Goal: Task Accomplishment & Management: Manage account settings

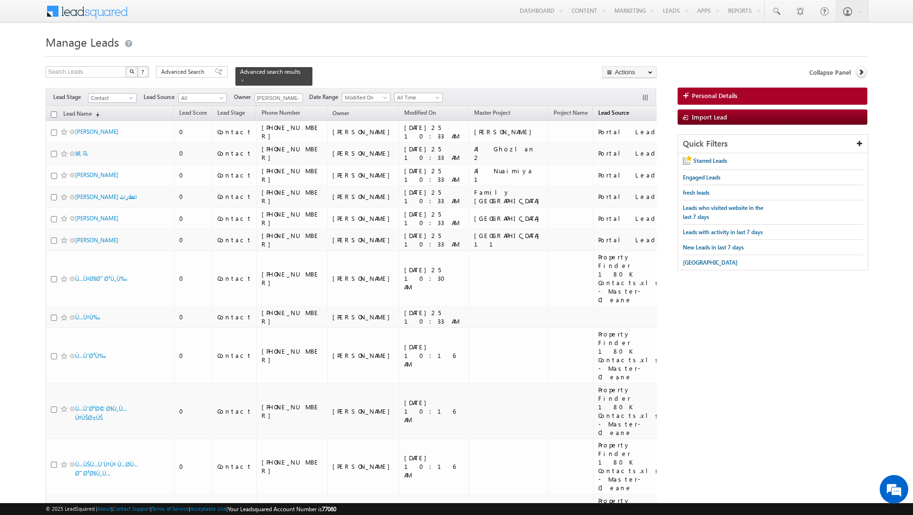
click at [598, 109] on span "Lead Source" at bounding box center [613, 112] width 31 height 7
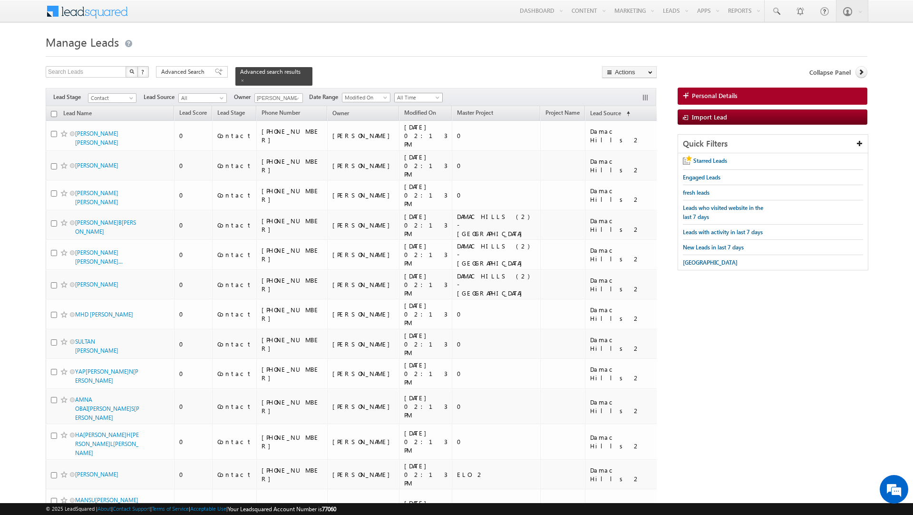
click at [423, 94] on span "All Time" at bounding box center [417, 97] width 45 height 9
click at [416, 135] on link "[DATE]y" at bounding box center [421, 134] width 48 height 9
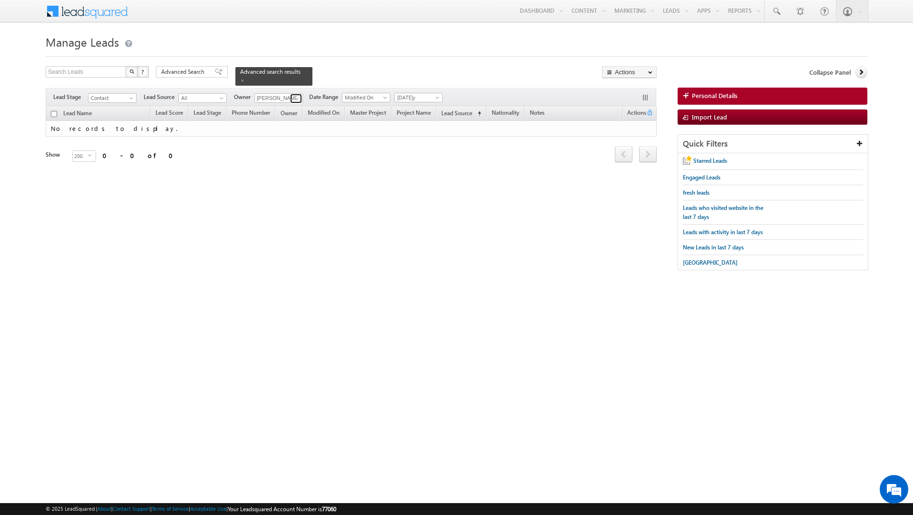
click at [296, 95] on span at bounding box center [297, 99] width 8 height 8
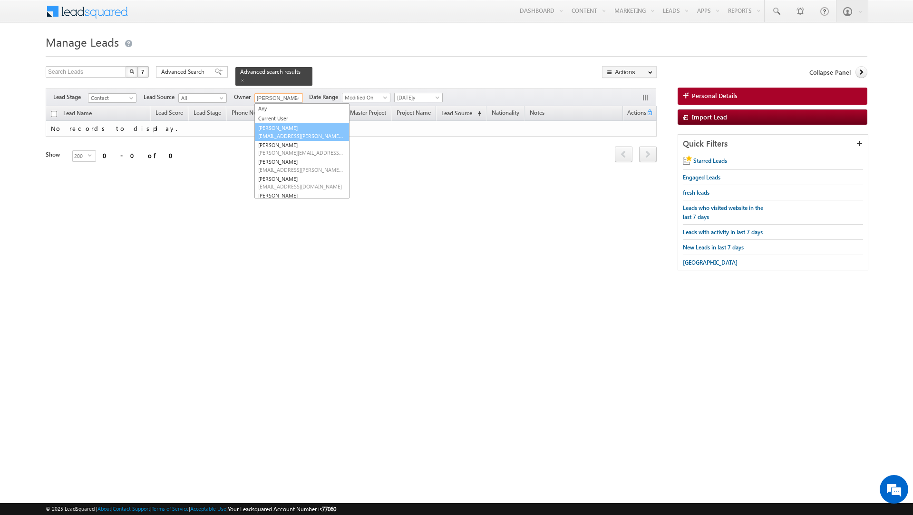
click at [292, 127] on link "[PERSON_NAME] [EMAIL_ADDRESS][PERSON_NAME][DOMAIN_NAME]" at bounding box center [301, 132] width 95 height 18
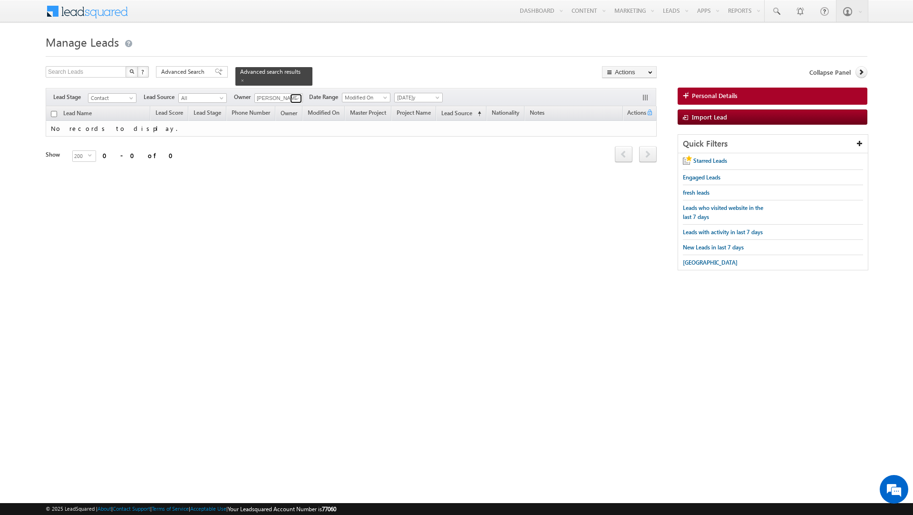
click at [298, 95] on span at bounding box center [297, 99] width 8 height 8
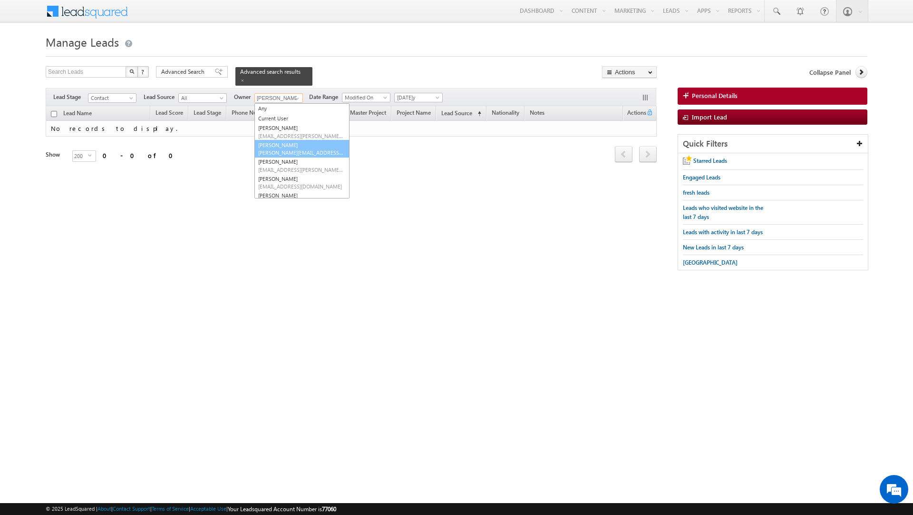
click at [294, 143] on link "[PERSON_NAME] [PERSON_NAME][EMAIL_ADDRESS][DOMAIN_NAME]" at bounding box center [301, 149] width 95 height 18
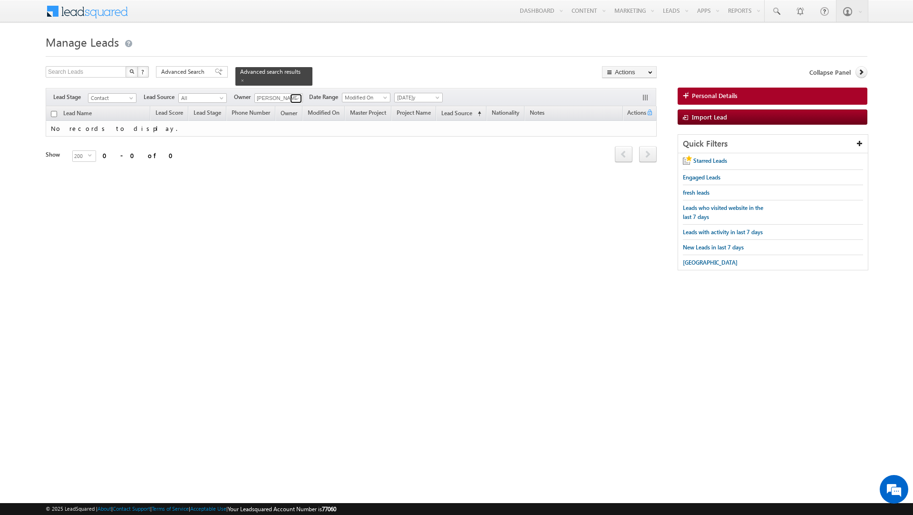
click at [296, 95] on span at bounding box center [297, 99] width 8 height 8
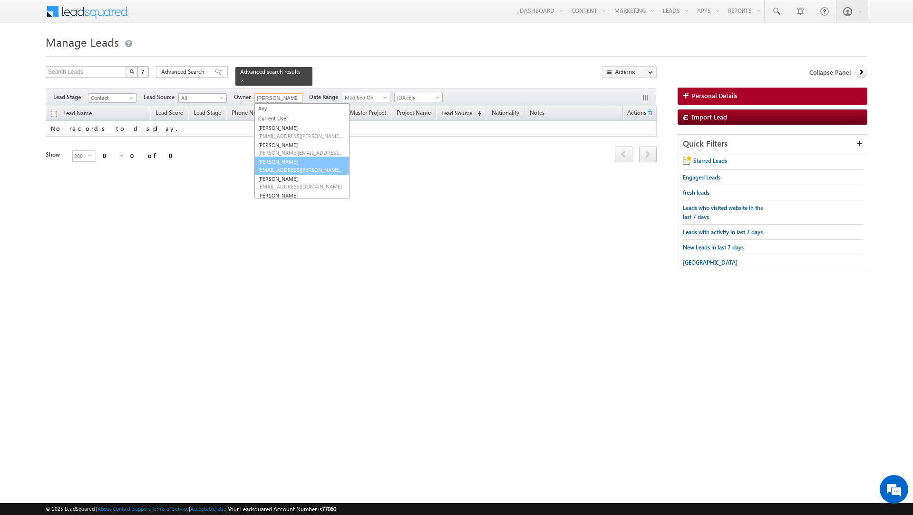
click at [297, 160] on link "Priya Kumra [EMAIL_ADDRESS][DOMAIN_NAME]" at bounding box center [301, 165] width 95 height 18
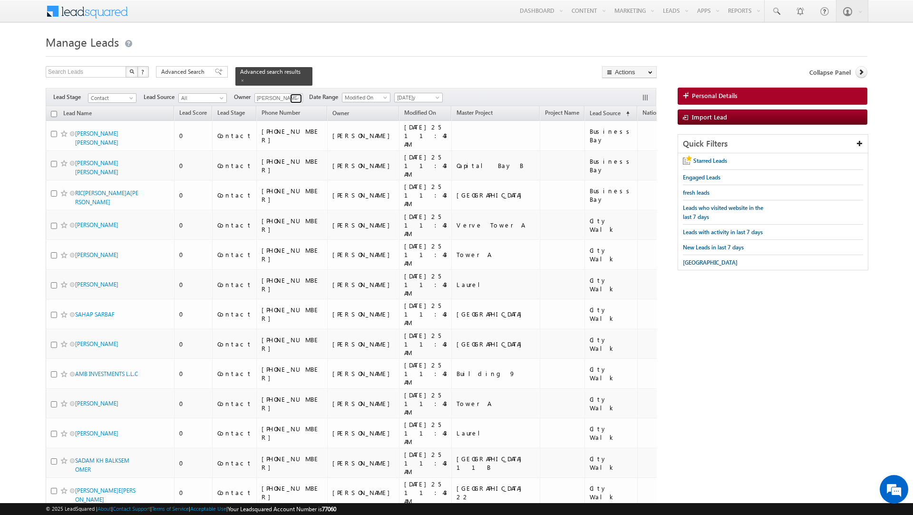
click at [298, 95] on span at bounding box center [297, 99] width 8 height 8
click at [296, 176] on link "[PERSON_NAME] [PERSON_NAME][EMAIL_ADDRESS][DOMAIN_NAME]" at bounding box center [301, 183] width 95 height 18
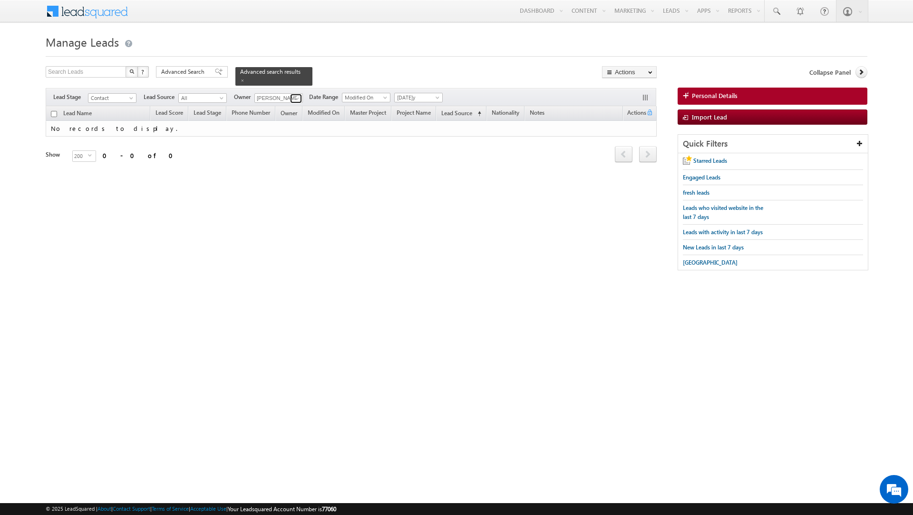
click at [295, 97] on span at bounding box center [297, 99] width 8 height 8
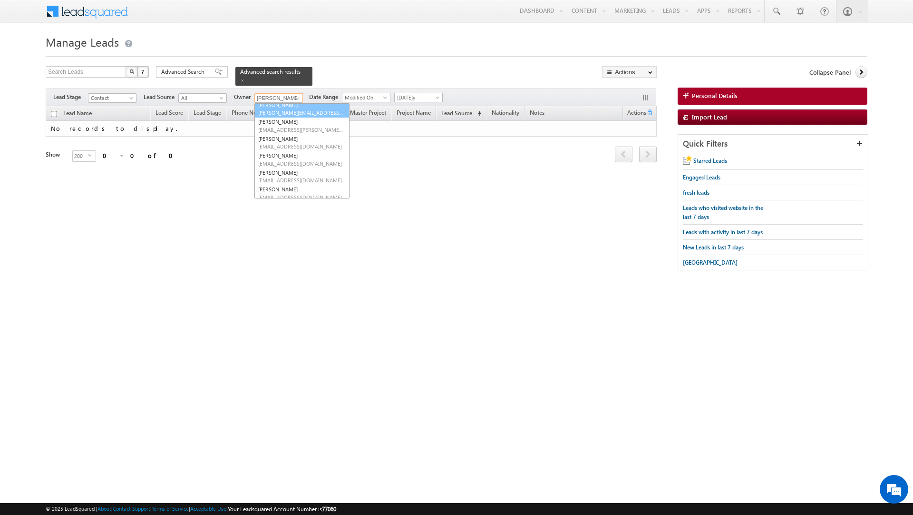
scroll to position [42, 0]
click at [293, 151] on link "[PERSON_NAME][EMAIL_ADDRESS][DOMAIN_NAME]" at bounding box center [301, 157] width 95 height 18
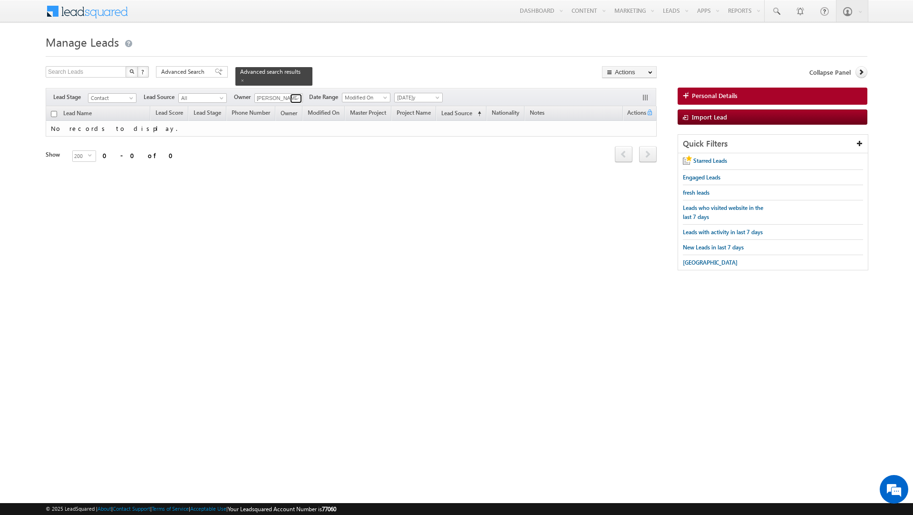
click at [299, 95] on span at bounding box center [297, 99] width 8 height 8
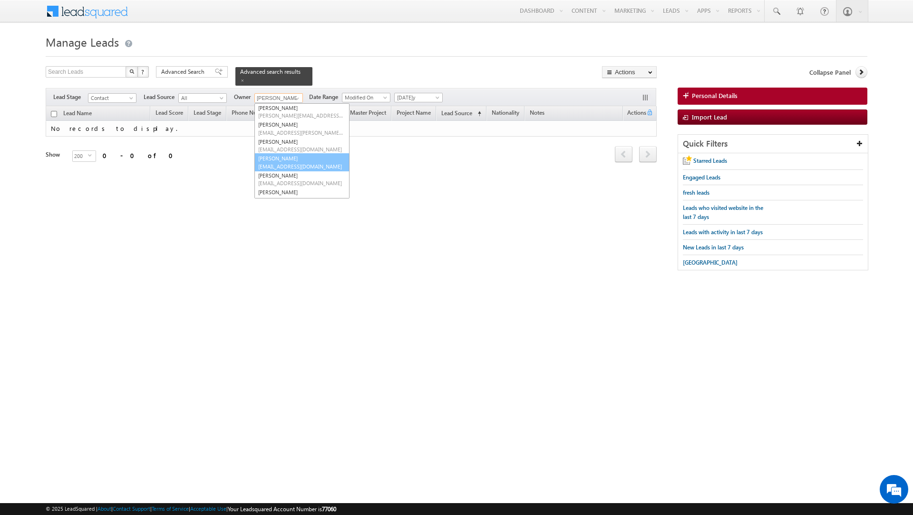
scroll to position [63, 0]
click at [297, 173] on span "[EMAIL_ADDRESS][DOMAIN_NAME]" at bounding box center [301, 176] width 86 height 7
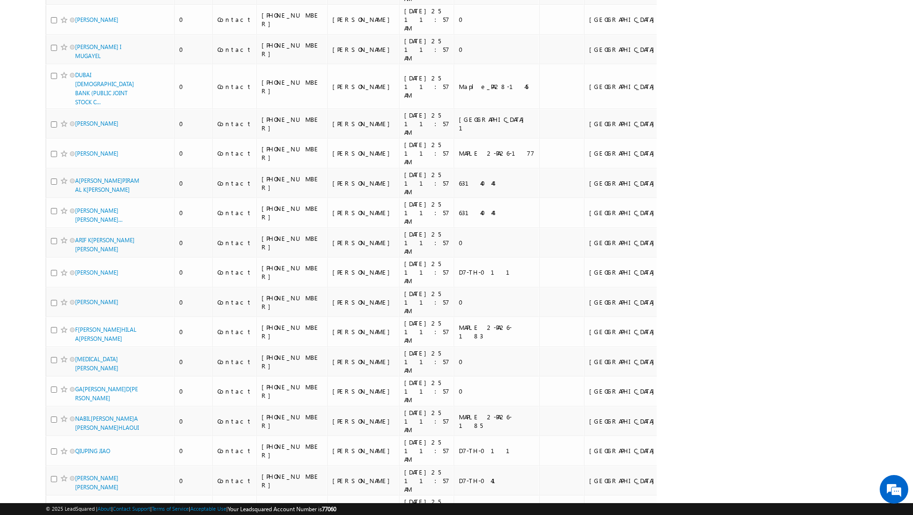
scroll to position [0, 0]
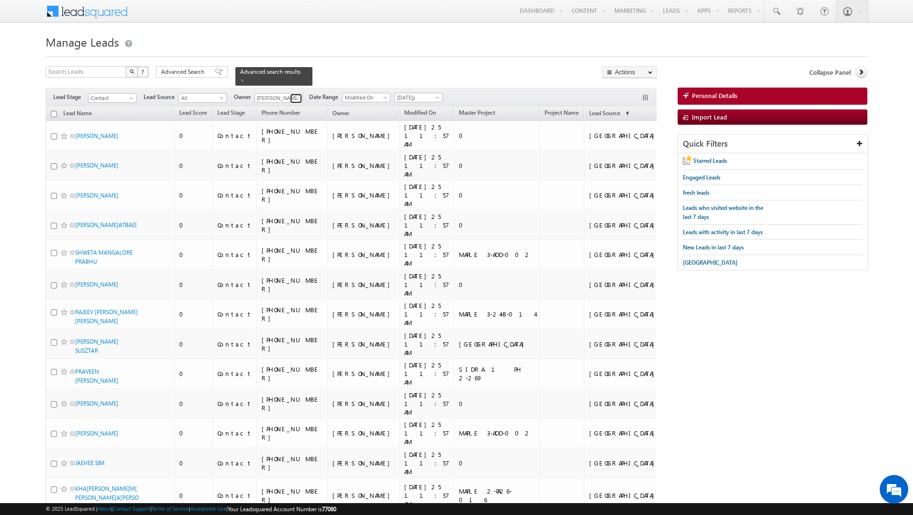
click at [299, 95] on span at bounding box center [297, 99] width 8 height 8
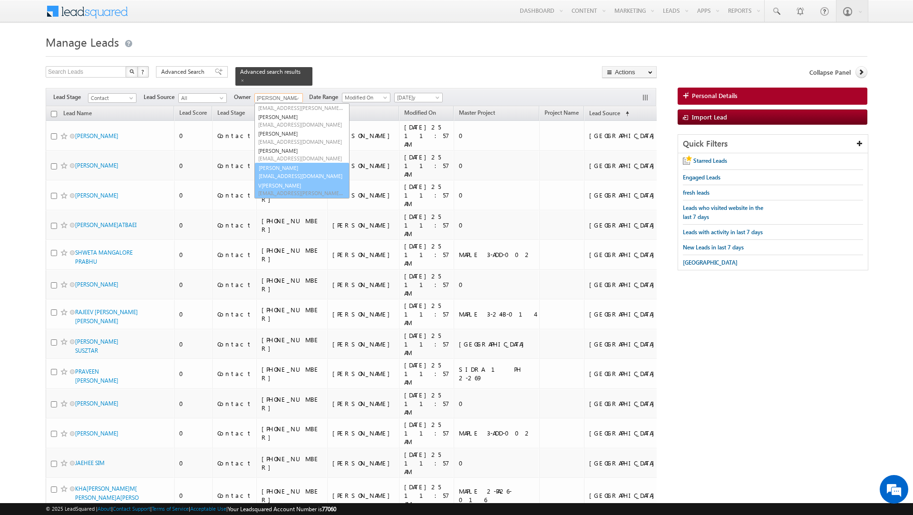
scroll to position [64, 0]
click at [303, 181] on link "[PERSON_NAME] [PERSON_NAME][EMAIL_ADDRESS][DOMAIN_NAME]" at bounding box center [301, 189] width 95 height 18
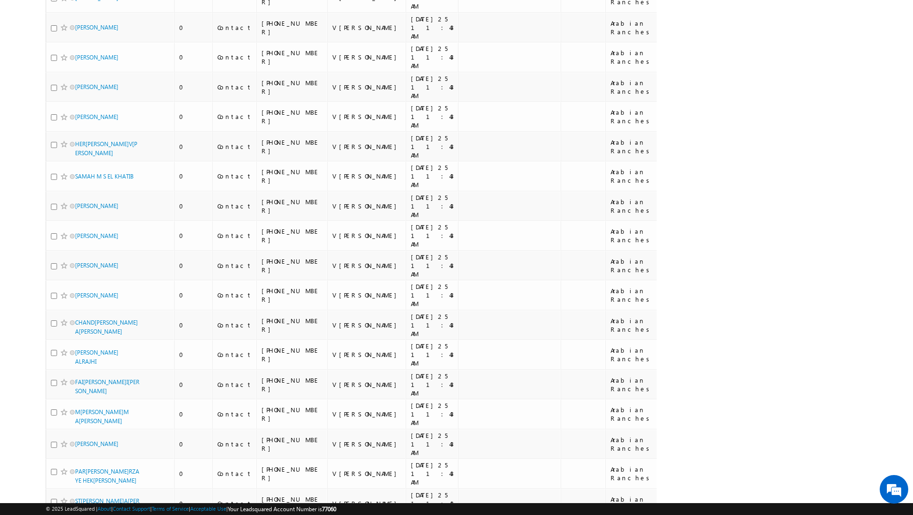
scroll to position [0, 0]
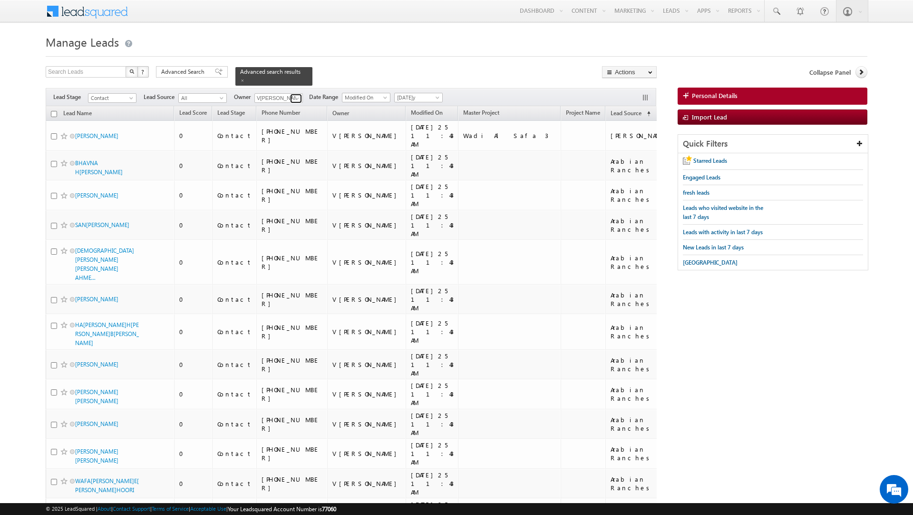
click at [296, 94] on link at bounding box center [296, 99] width 12 height 10
click at [284, 113] on link "Current User" at bounding box center [301, 118] width 95 height 11
type input "Current User"
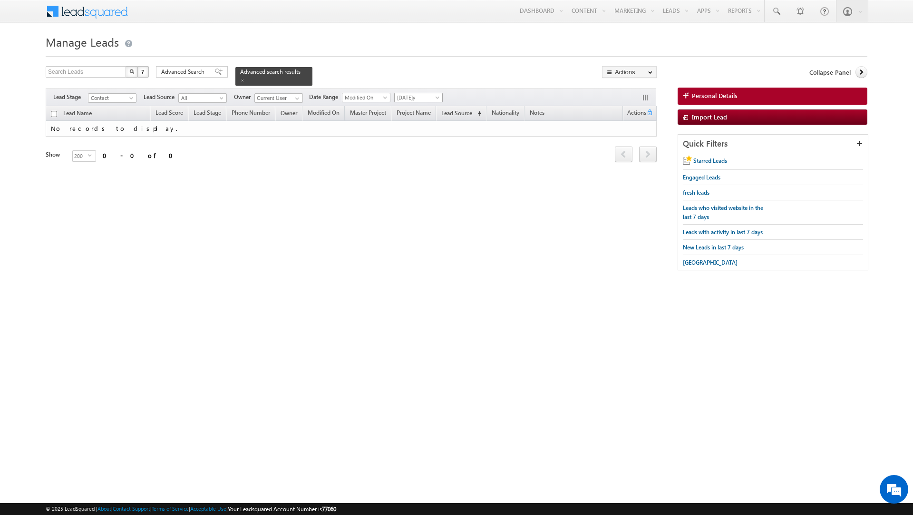
click at [432, 93] on span "[DATE]y" at bounding box center [417, 97] width 45 height 9
click at [421, 100] on link "All Time" at bounding box center [421, 103] width 48 height 9
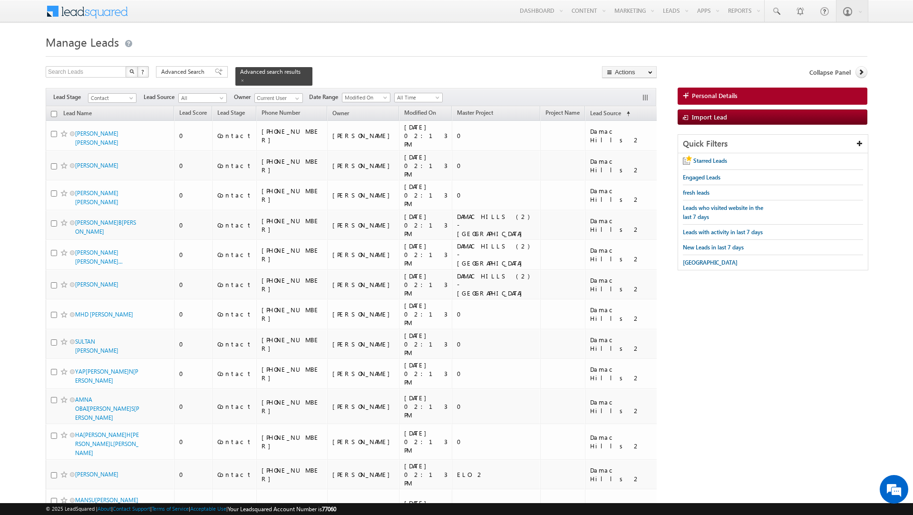
click at [55, 111] on input "checkbox" at bounding box center [54, 114] width 6 height 6
checkbox input "true"
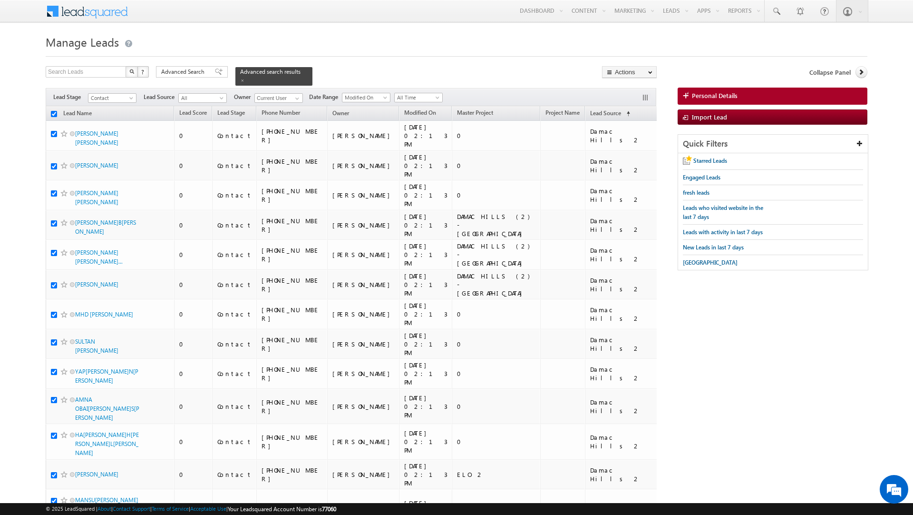
checkbox input "true"
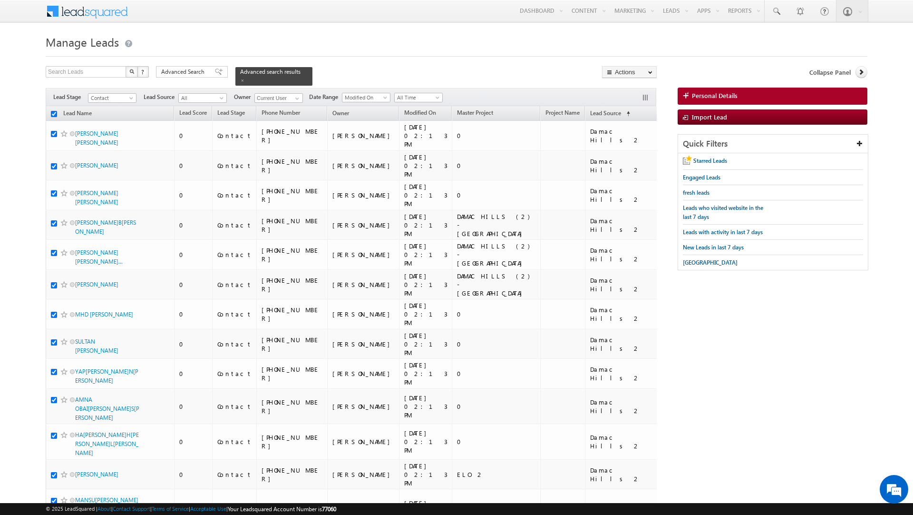
checkbox input "true"
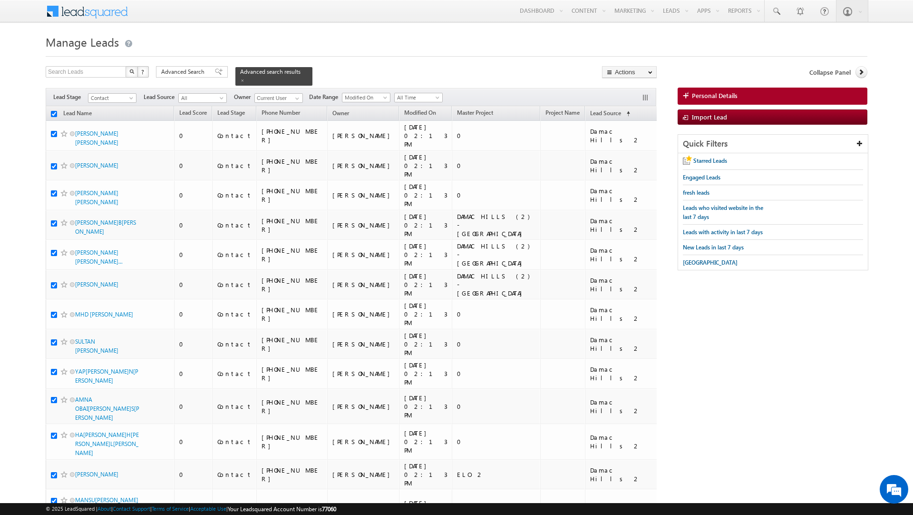
checkbox input "true"
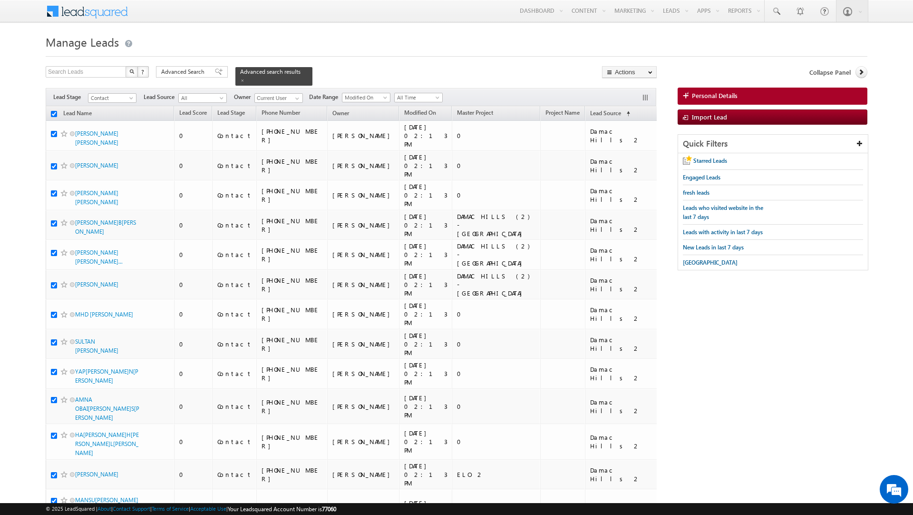
checkbox input "true"
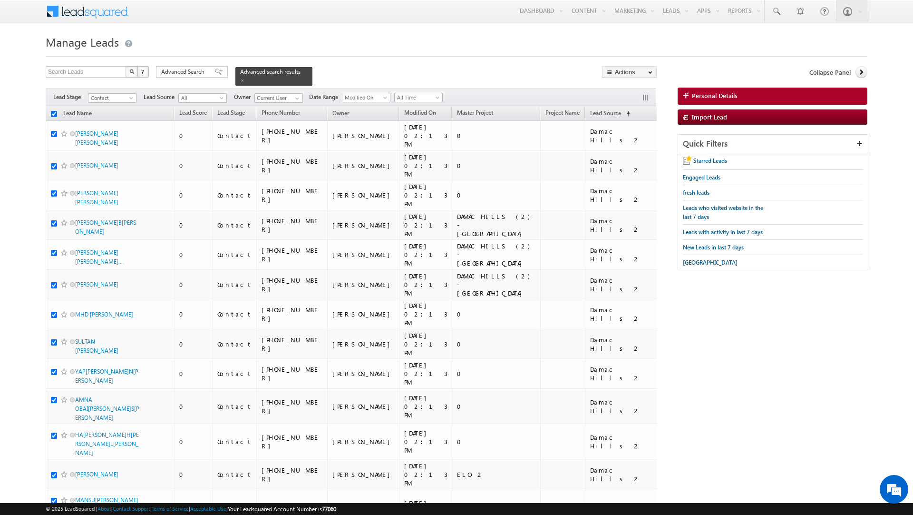
checkbox input "true"
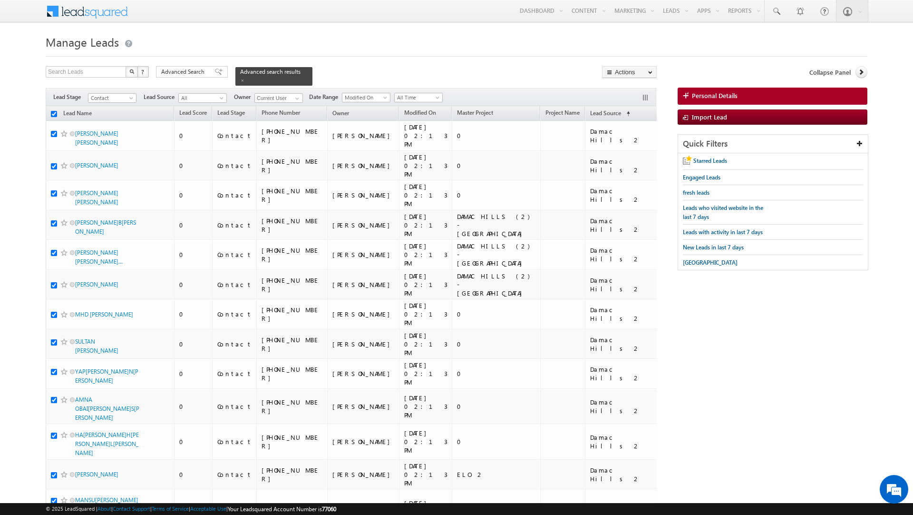
checkbox input "true"
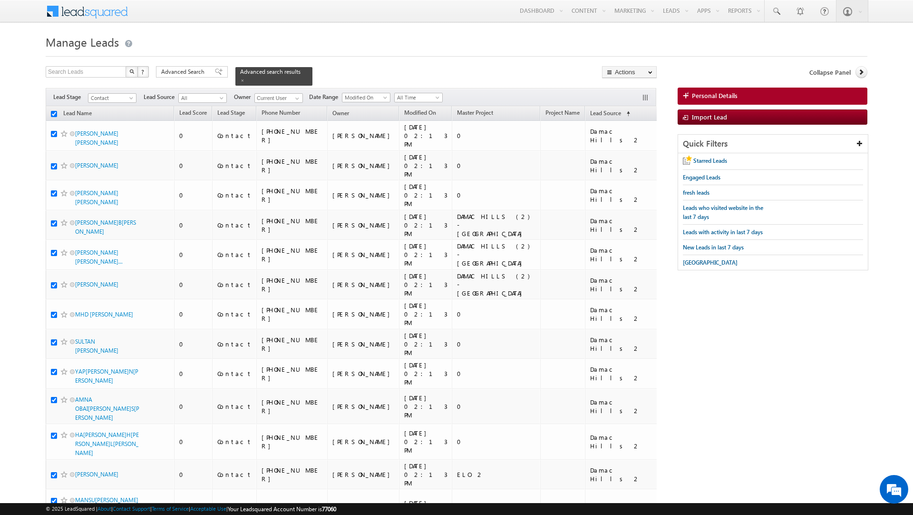
checkbox input "true"
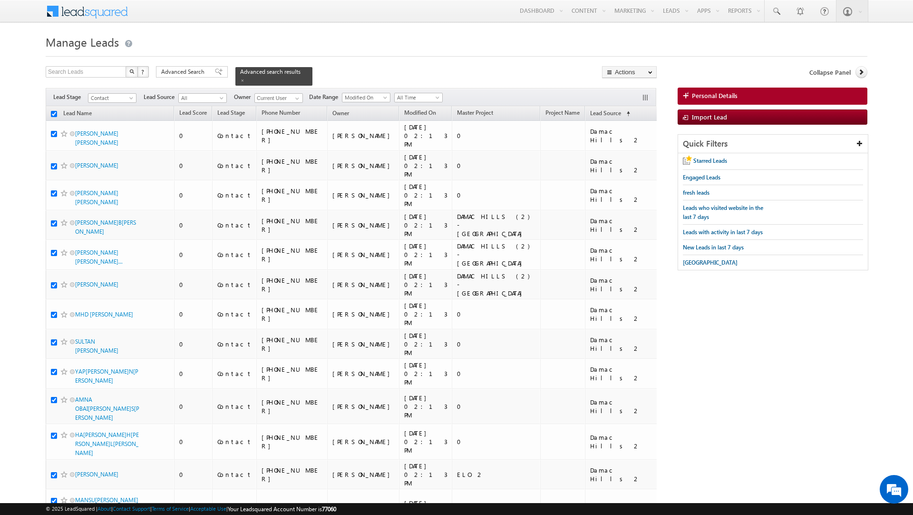
checkbox input "true"
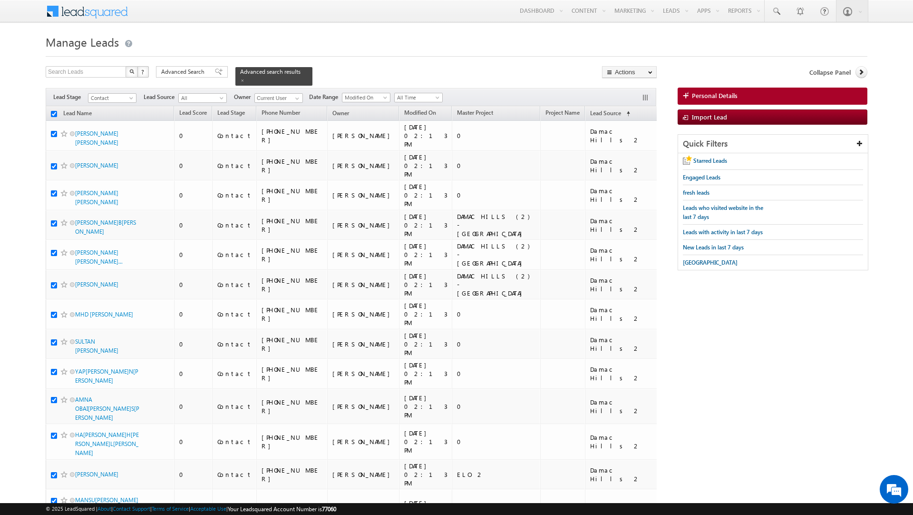
checkbox input "true"
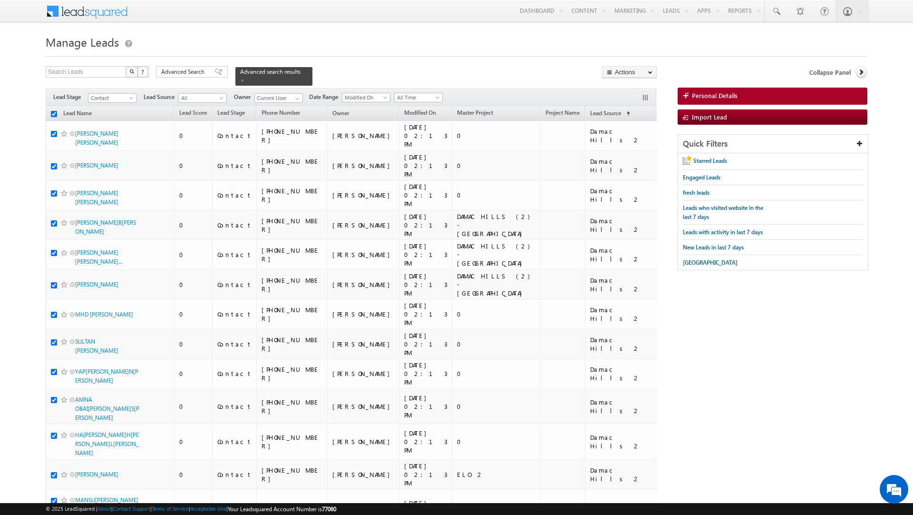
checkbox input "true"
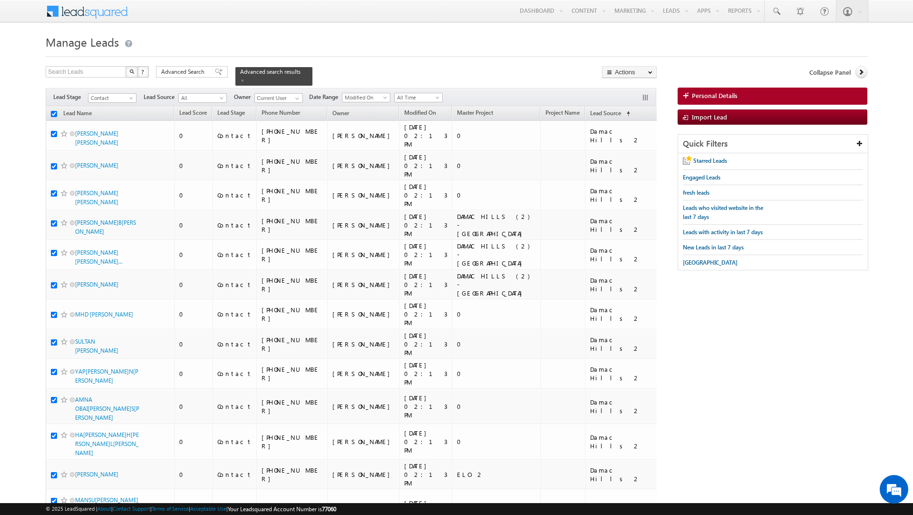
checkbox input "true"
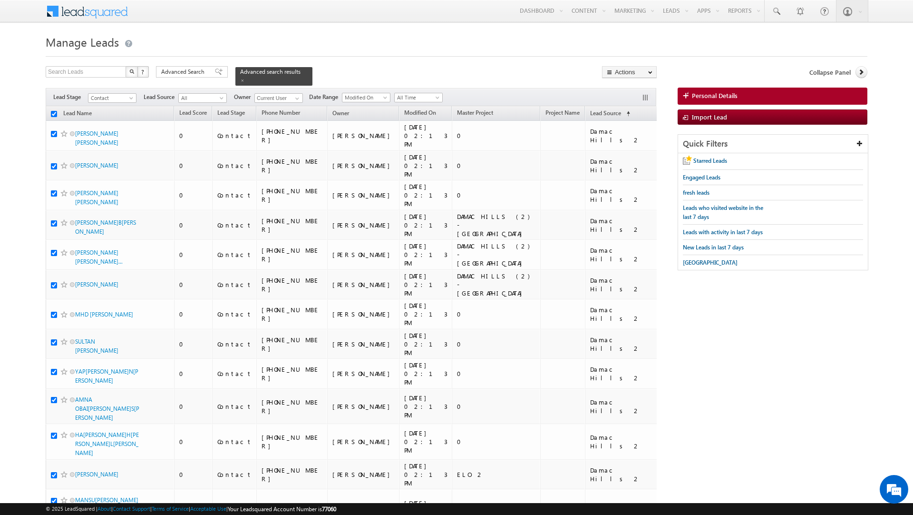
checkbox input "true"
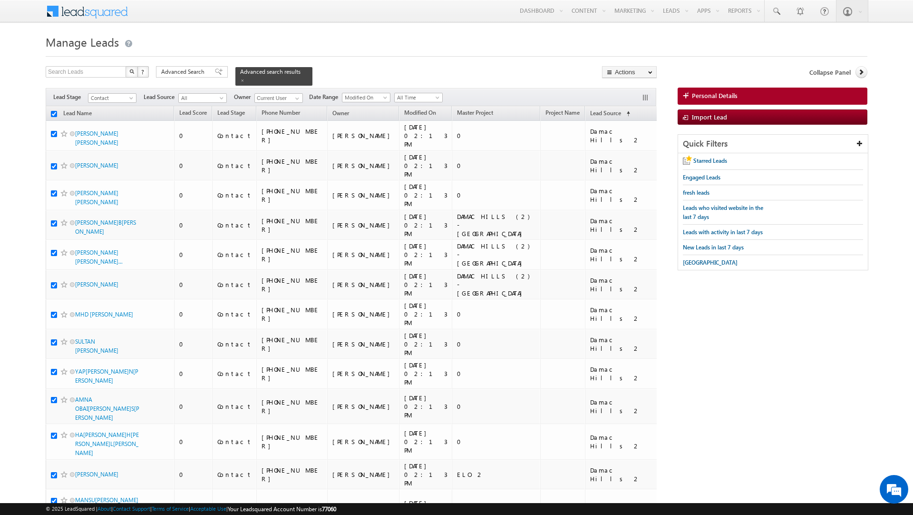
checkbox input "true"
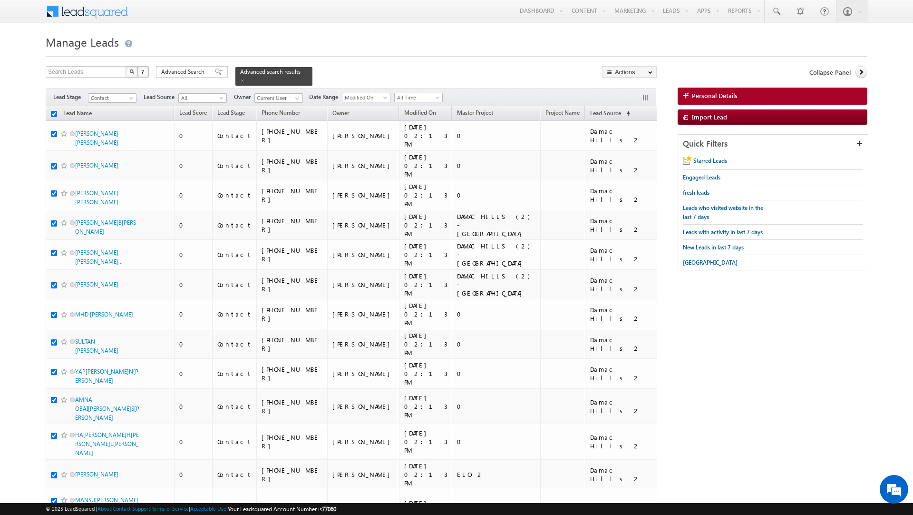
checkbox input "true"
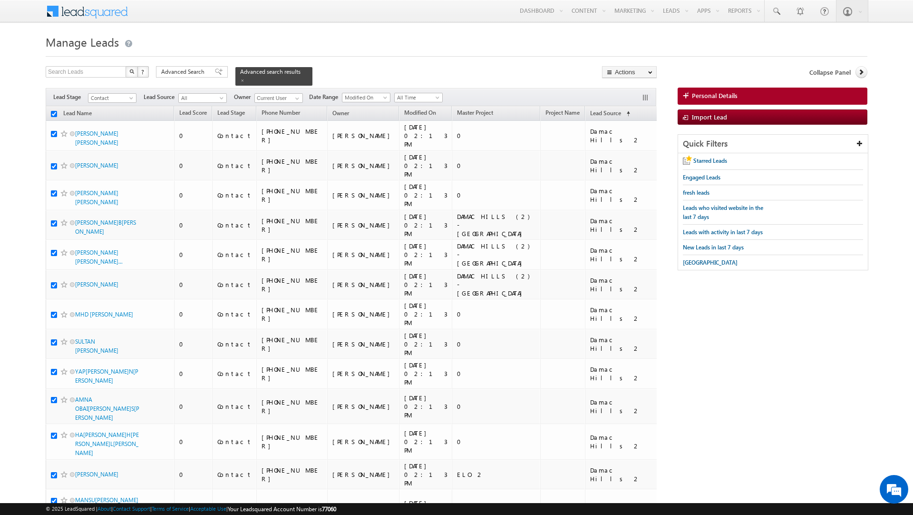
checkbox input "true"
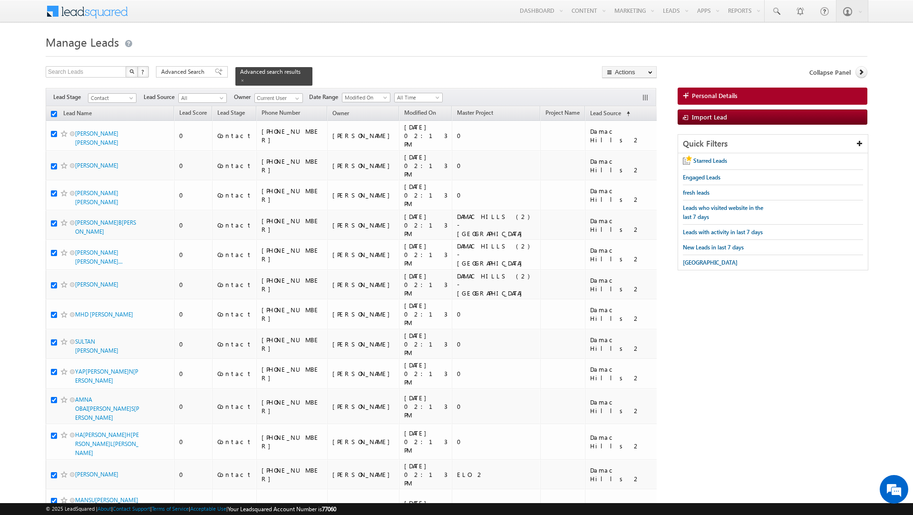
checkbox input "true"
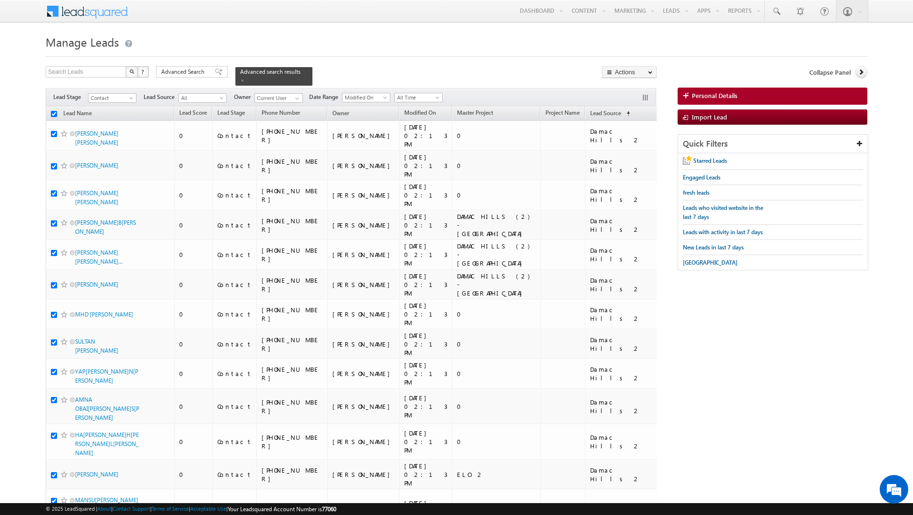
checkbox input "true"
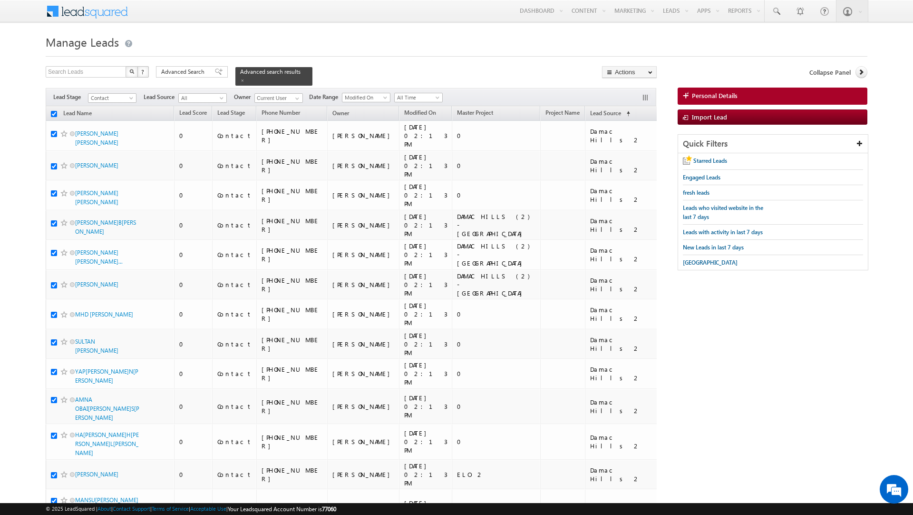
checkbox input "true"
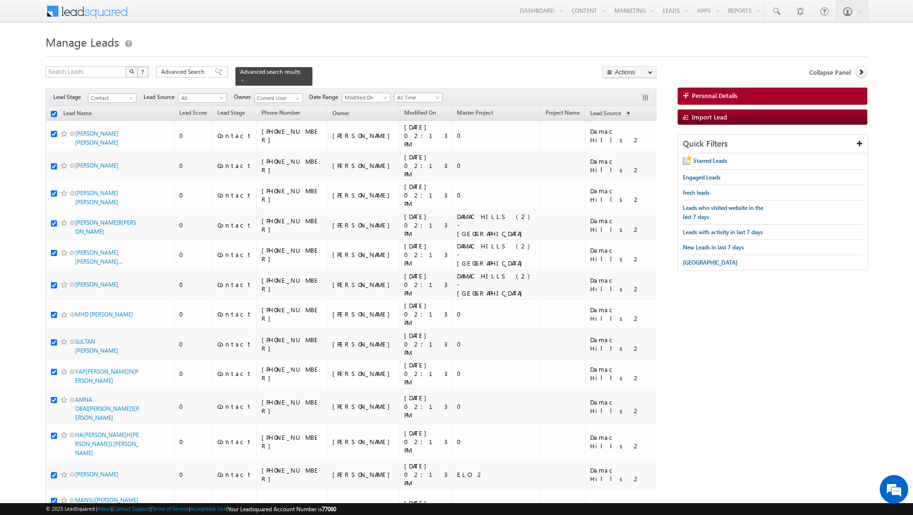
checkbox input "true"
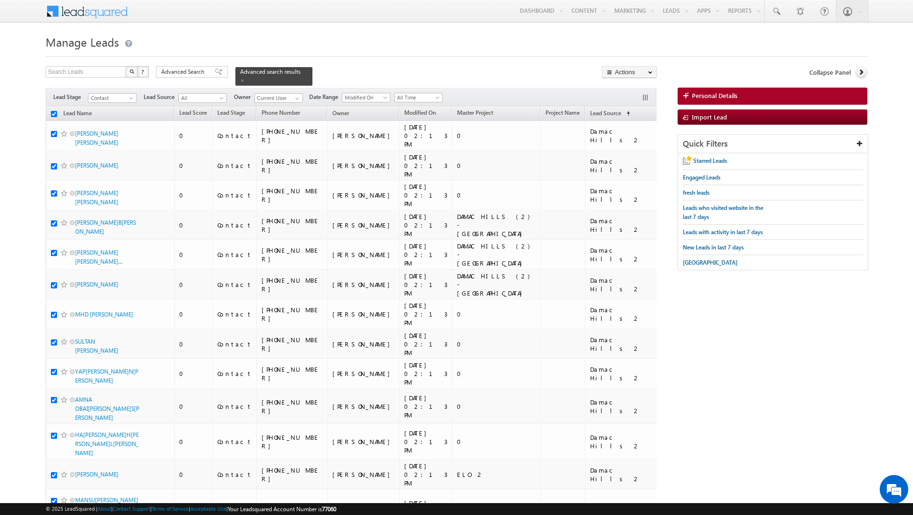
checkbox input "true"
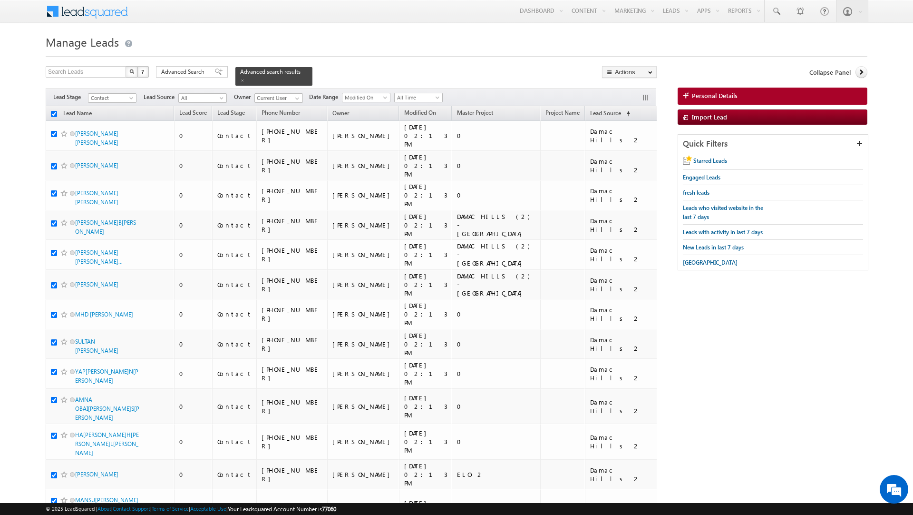
checkbox input "true"
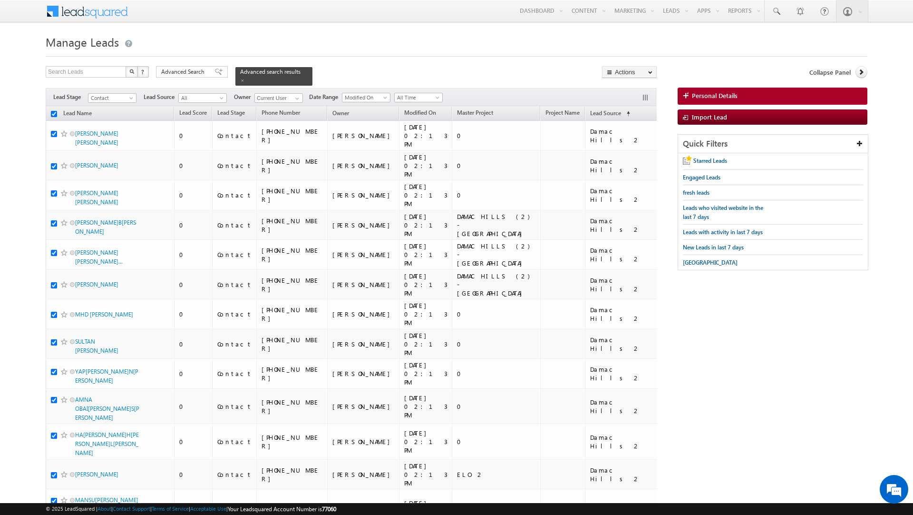
checkbox input "true"
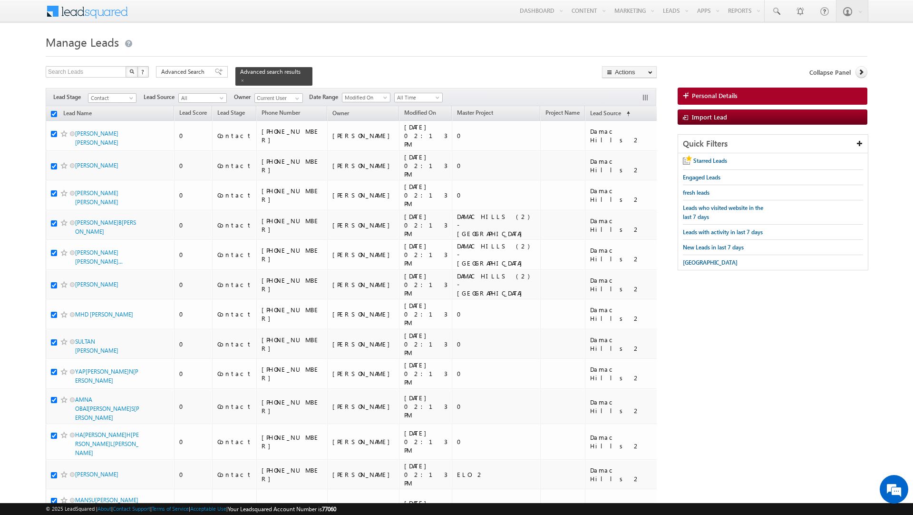
checkbox input "true"
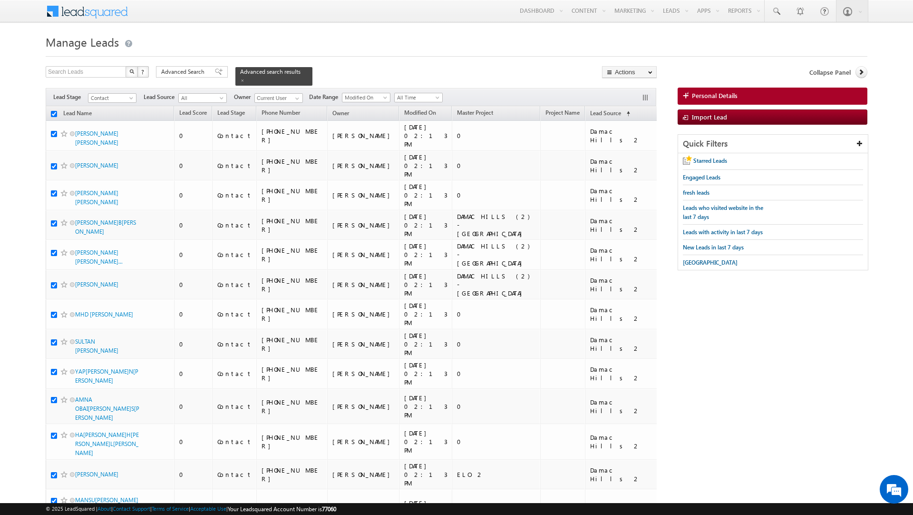
checkbox input "true"
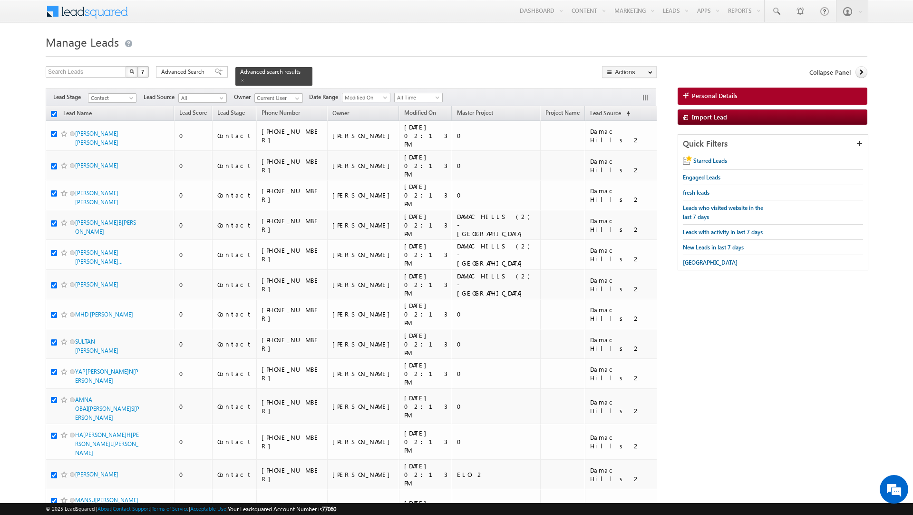
checkbox input "true"
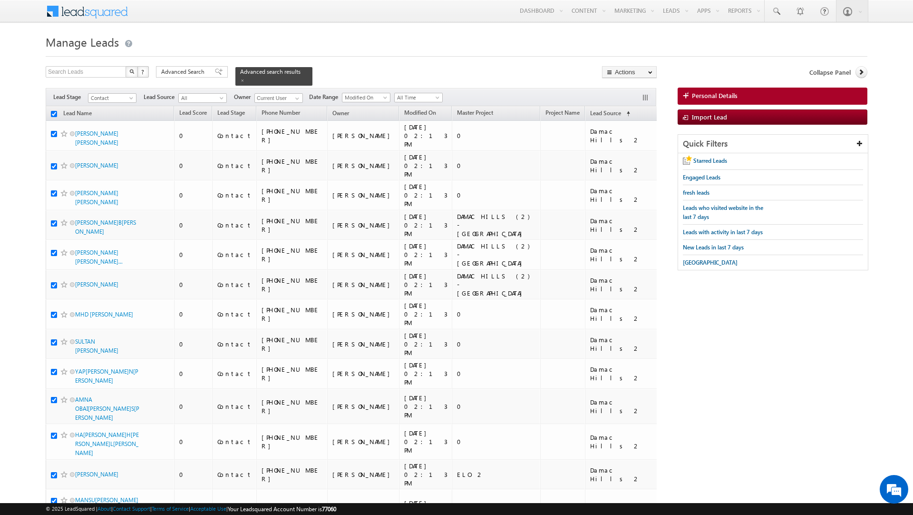
checkbox input "true"
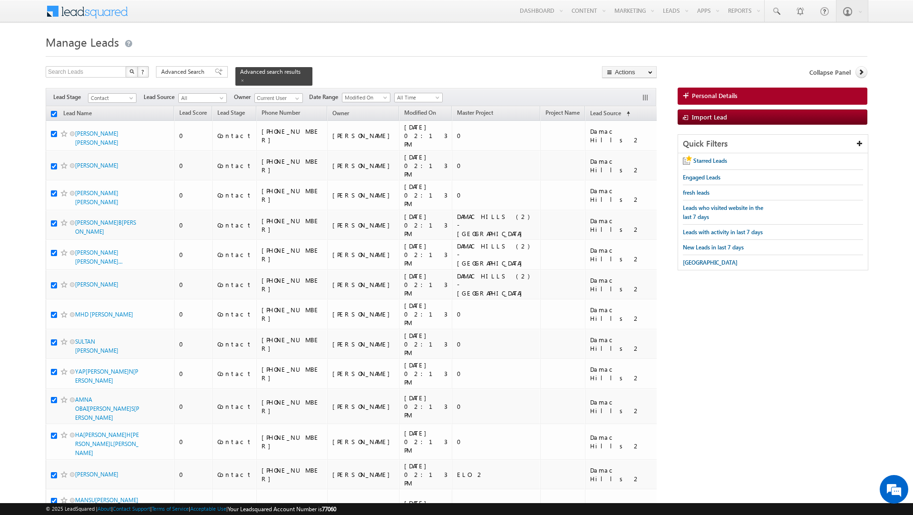
checkbox input "true"
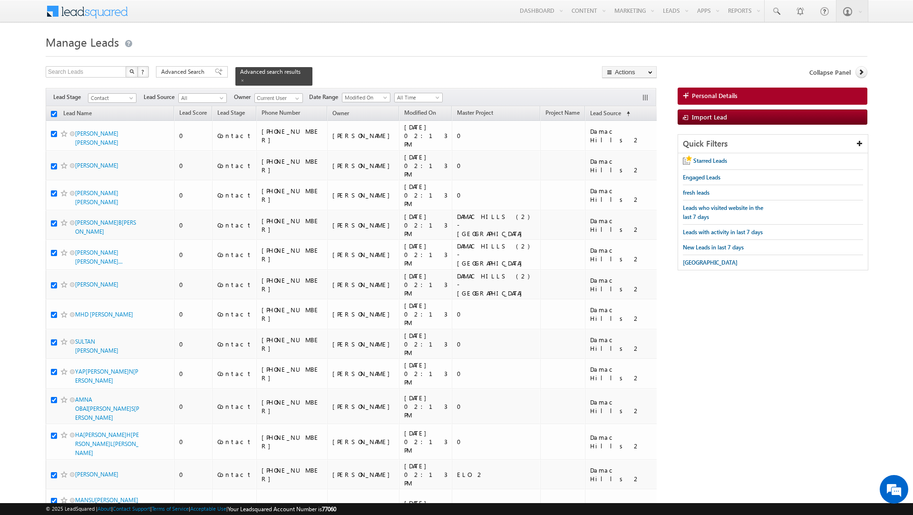
checkbox input "true"
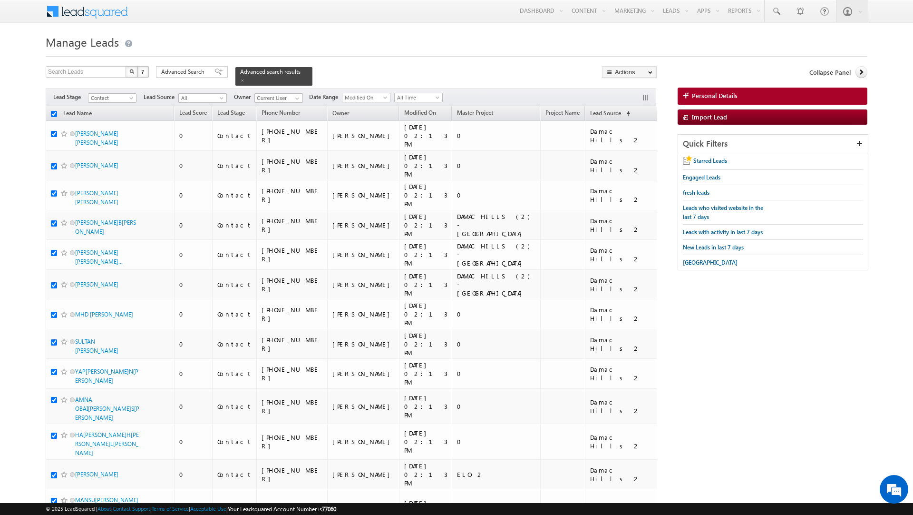
checkbox input "true"
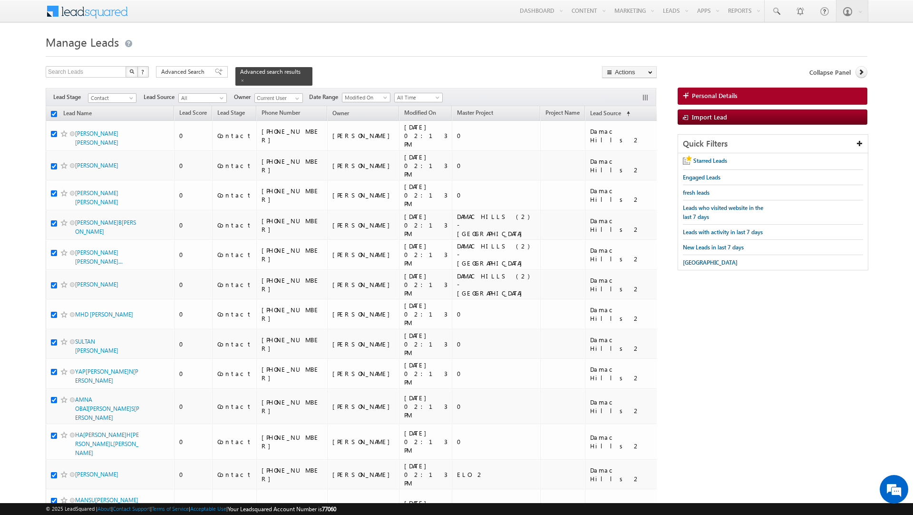
checkbox input "true"
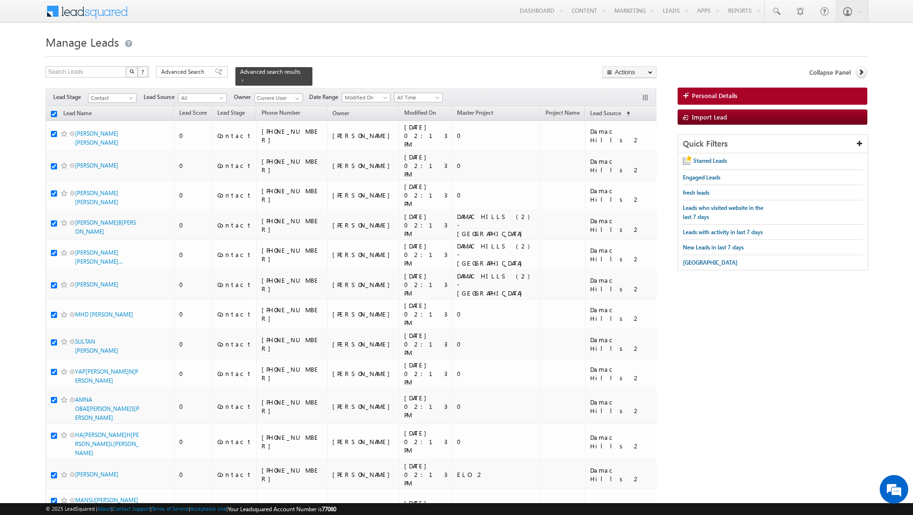
checkbox input "true"
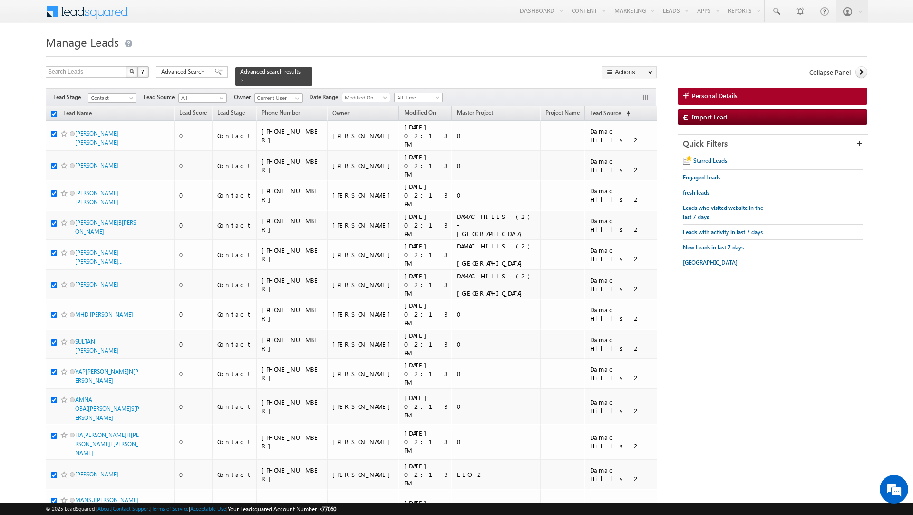
checkbox input "true"
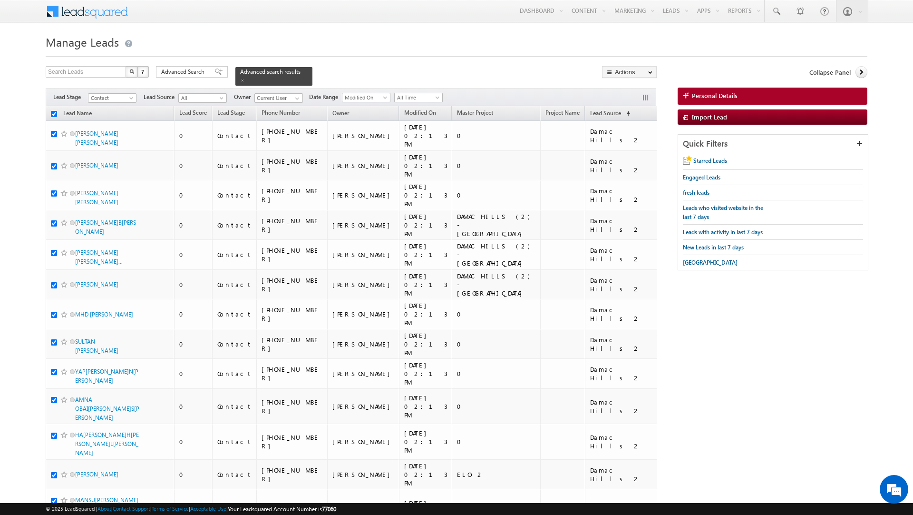
checkbox input "true"
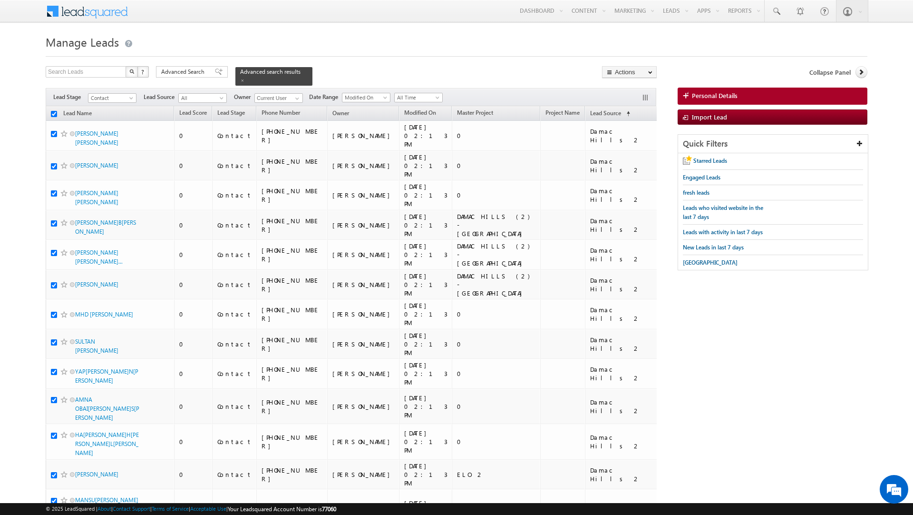
checkbox input "true"
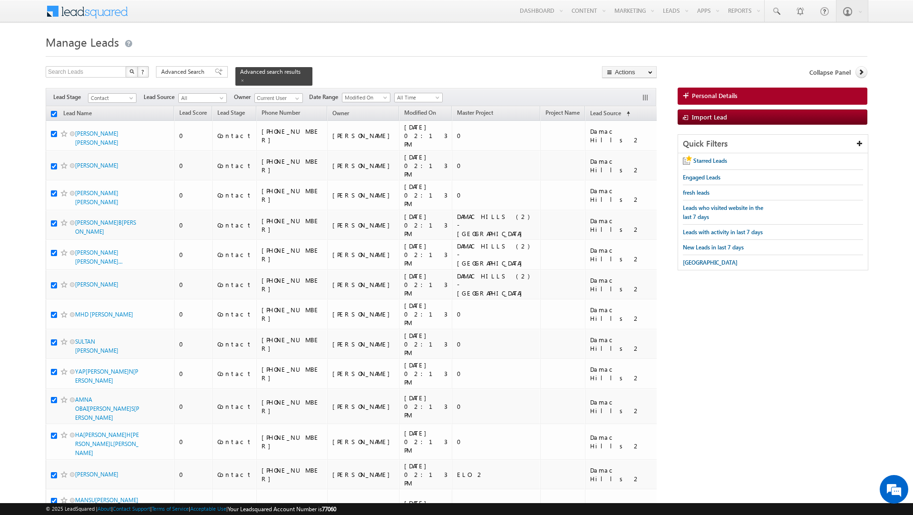
checkbox input "true"
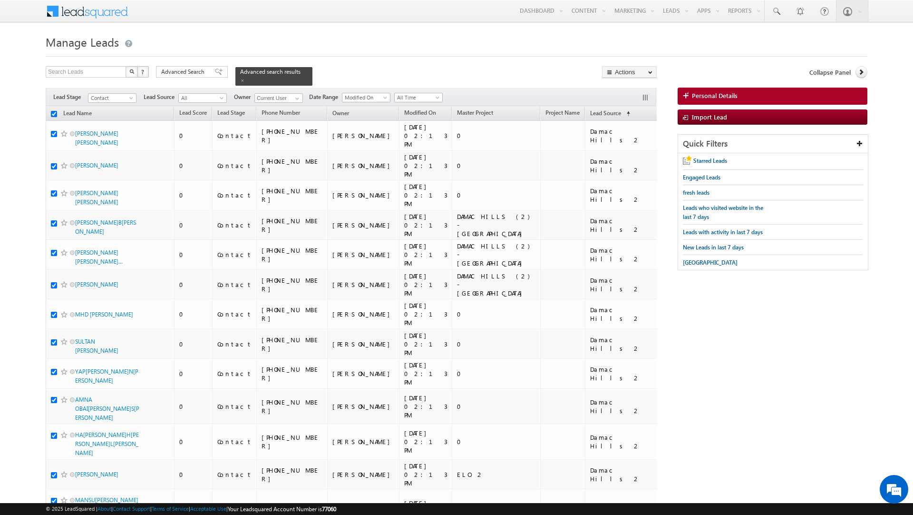
checkbox input "true"
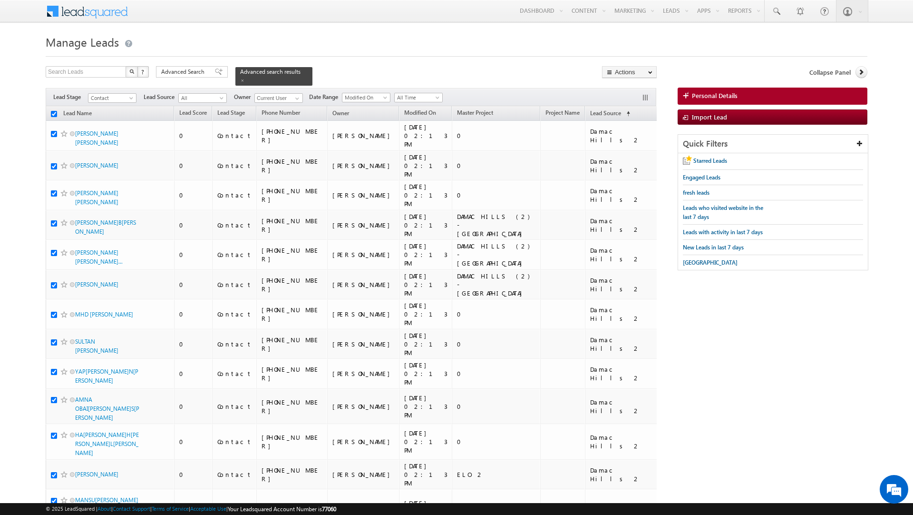
checkbox input "true"
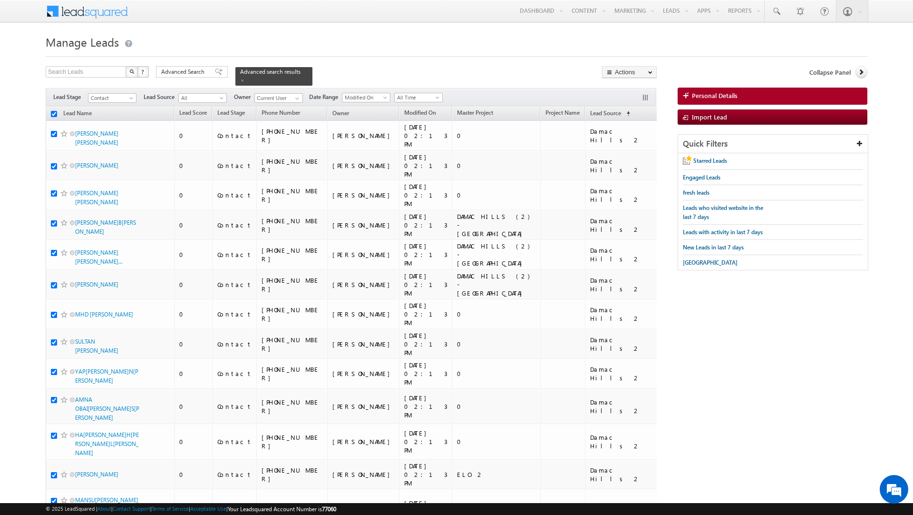
checkbox input "true"
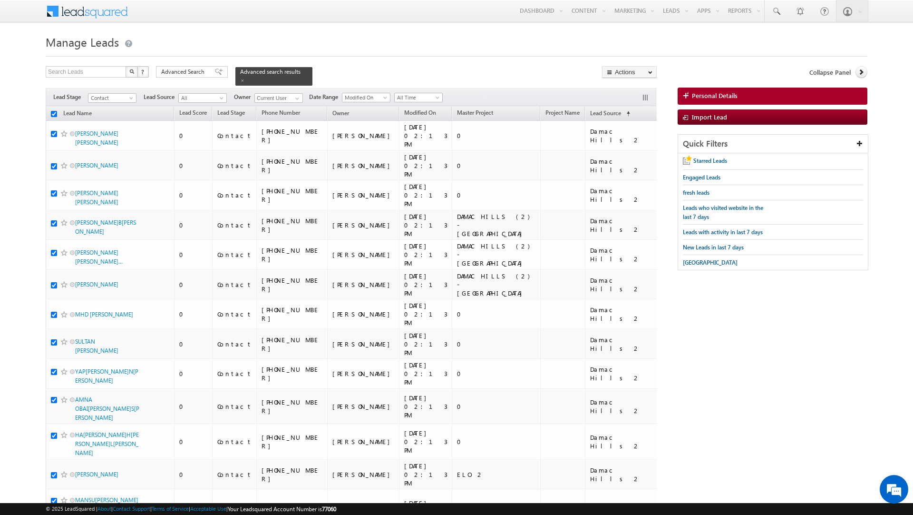
checkbox input "true"
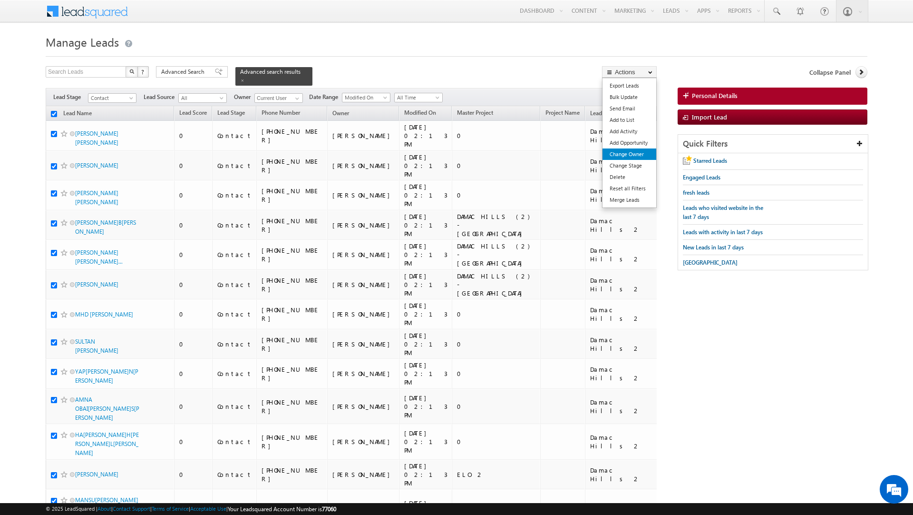
click at [629, 151] on link "Change Owner" at bounding box center [630, 153] width 54 height 11
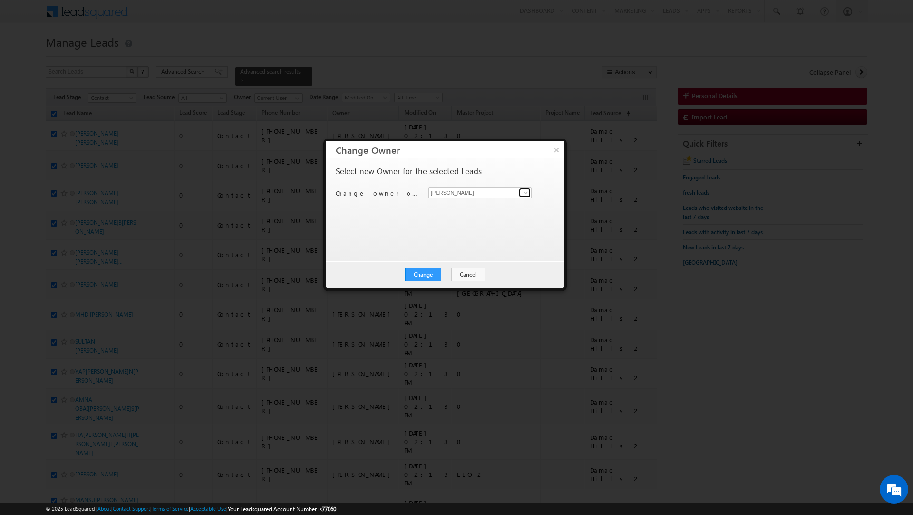
click at [524, 193] on span at bounding box center [526, 193] width 8 height 8
click at [493, 225] on span "[PERSON_NAME][EMAIL_ADDRESS][DOMAIN_NAME]" at bounding box center [475, 228] width 86 height 7
click at [427, 273] on button "Change" at bounding box center [423, 274] width 36 height 13
click at [446, 273] on button "Close" at bounding box center [446, 274] width 30 height 13
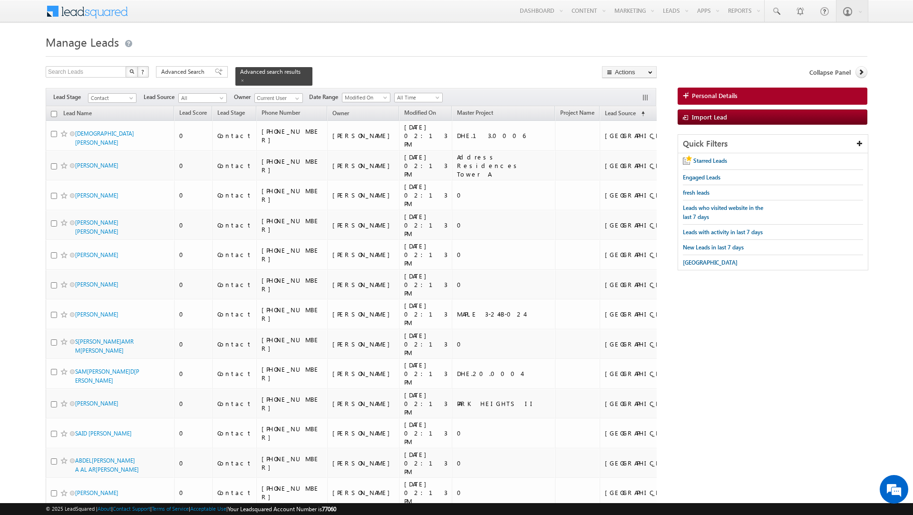
click at [56, 111] on input "checkbox" at bounding box center [54, 114] width 6 height 6
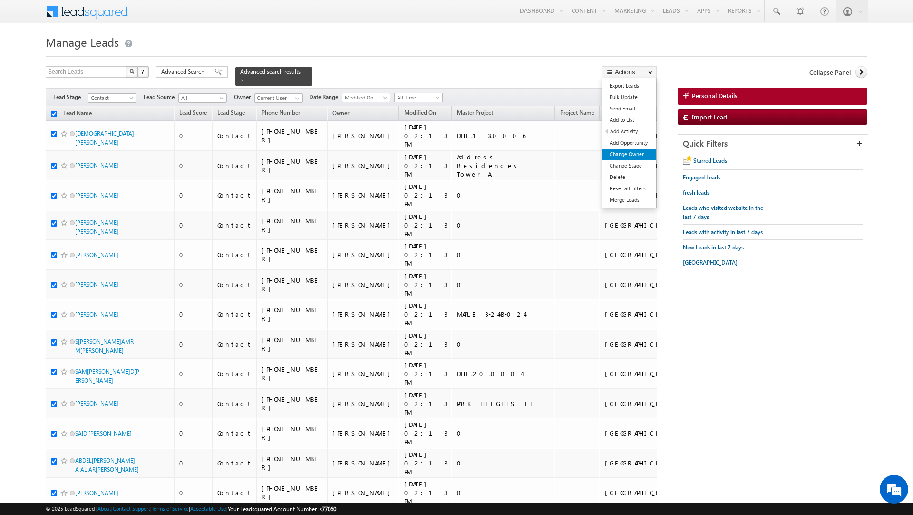
click at [627, 152] on link "Change Owner" at bounding box center [630, 153] width 54 height 11
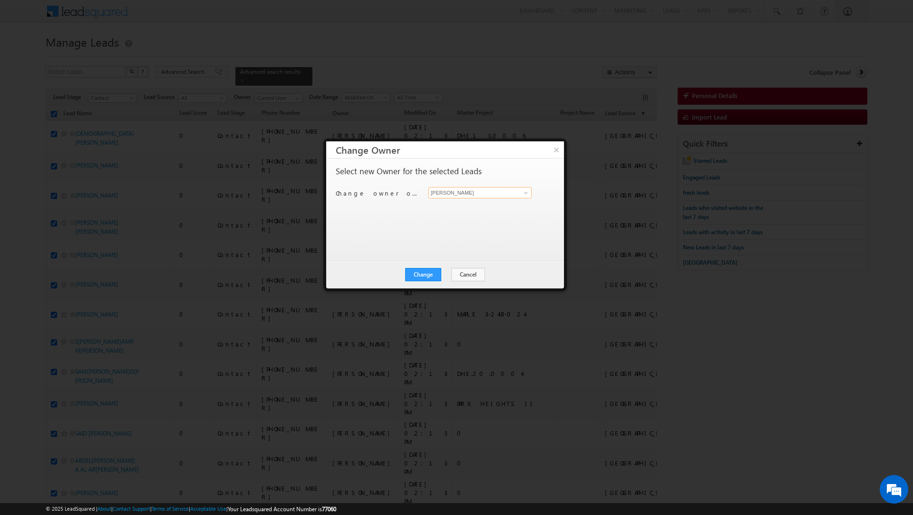
click at [473, 197] on input "[PERSON_NAME]" at bounding box center [479, 192] width 103 height 11
click at [467, 208] on span "[EMAIL_ADDRESS][PERSON_NAME][DOMAIN_NAME]" at bounding box center [475, 211] width 86 height 7
click at [428, 272] on button "Change" at bounding box center [423, 274] width 36 height 13
click at [449, 274] on button "Close" at bounding box center [446, 274] width 30 height 13
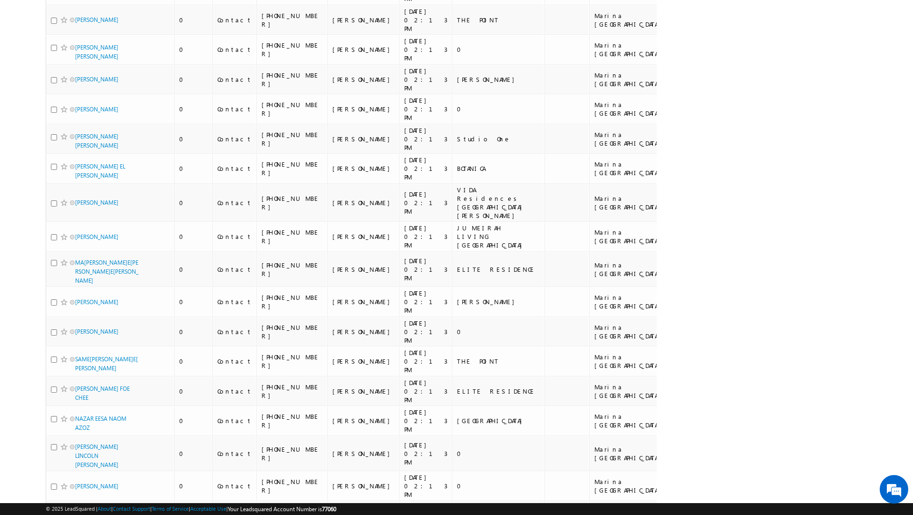
scroll to position [4830, 0]
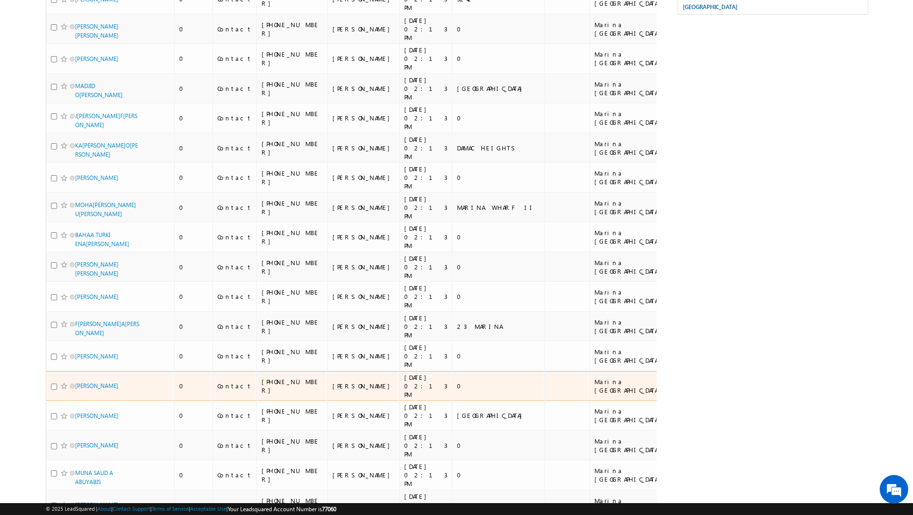
scroll to position [0, 0]
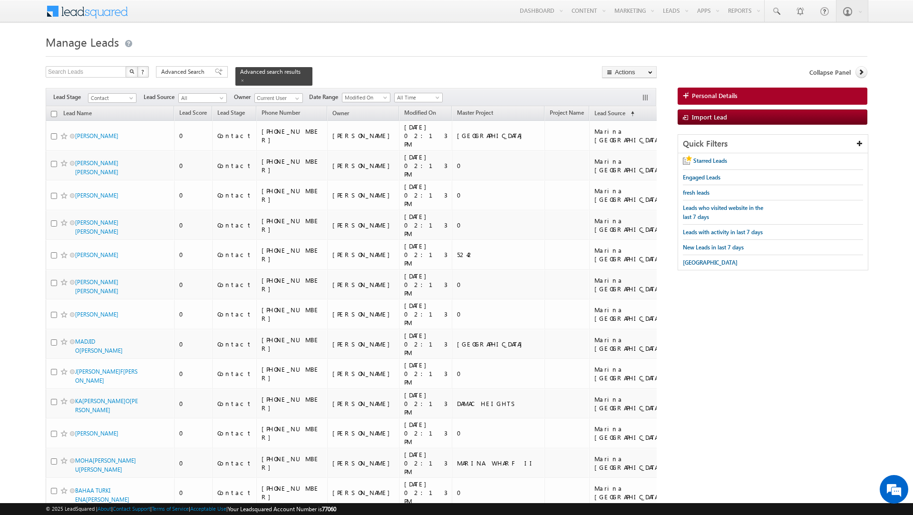
click at [55, 111] on input "checkbox" at bounding box center [54, 114] width 6 height 6
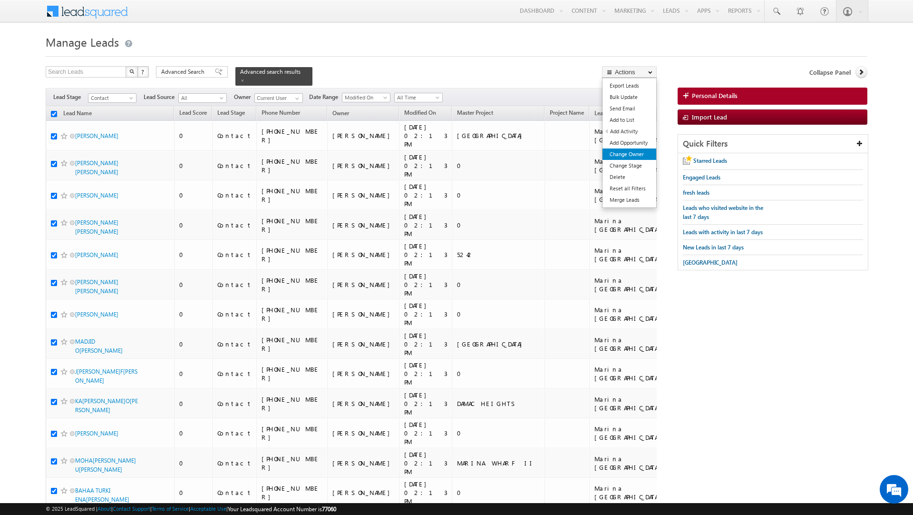
click at [633, 154] on link "Change Owner" at bounding box center [630, 153] width 54 height 11
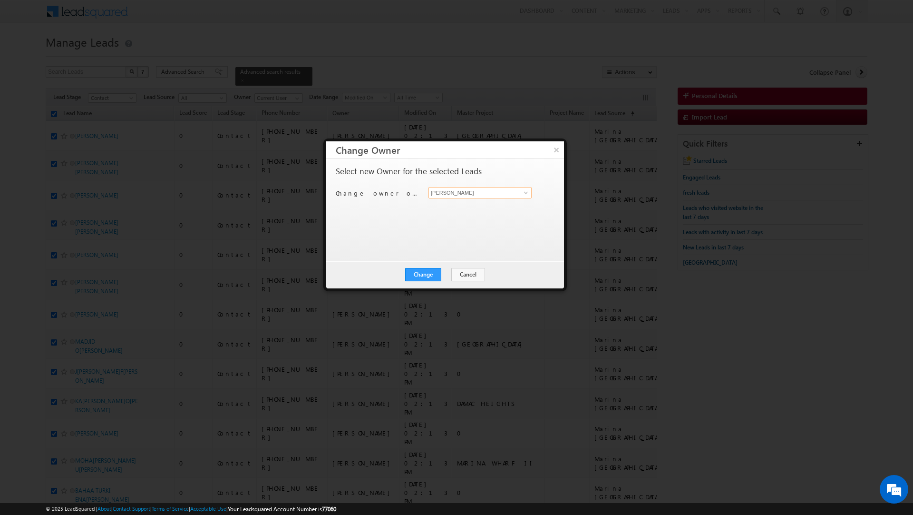
click at [490, 190] on input "[PERSON_NAME]" at bounding box center [479, 192] width 103 height 11
click at [479, 207] on link "[PERSON_NAME] [PERSON_NAME][EMAIL_ADDRESS][DOMAIN_NAME]" at bounding box center [479, 208] width 103 height 18
click at [431, 276] on button "Change" at bounding box center [423, 274] width 36 height 13
click at [450, 272] on button "Close" at bounding box center [446, 274] width 30 height 13
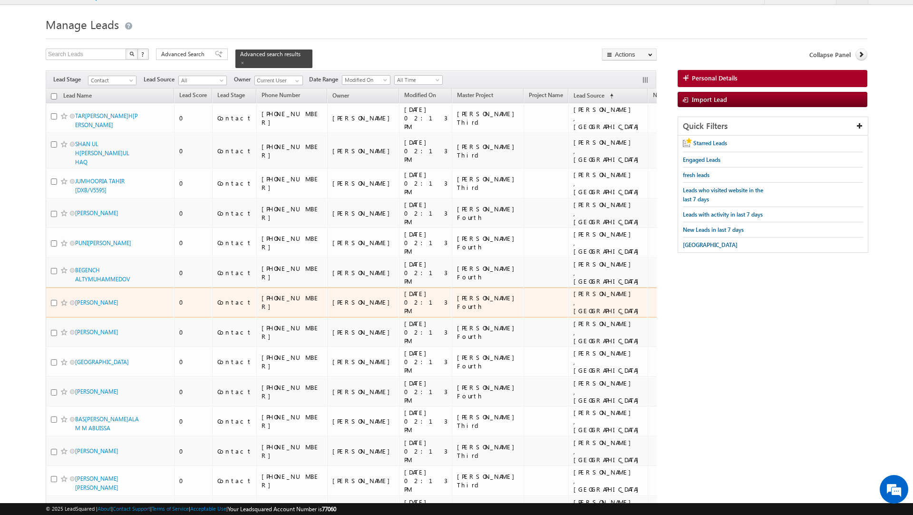
scroll to position [4, 0]
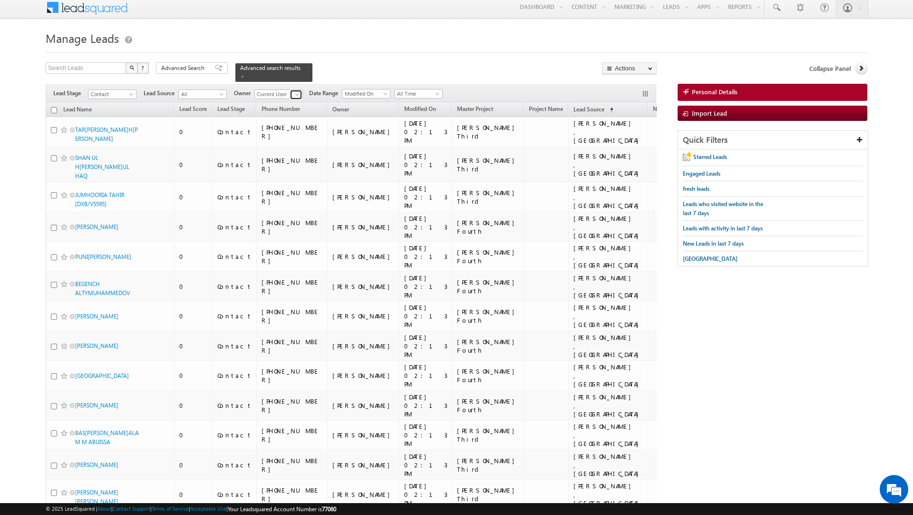
click at [298, 91] on span at bounding box center [297, 95] width 8 height 8
click at [293, 155] on link "[PERSON_NAME][EMAIL_ADDRESS][DOMAIN_NAME]" at bounding box center [301, 161] width 95 height 18
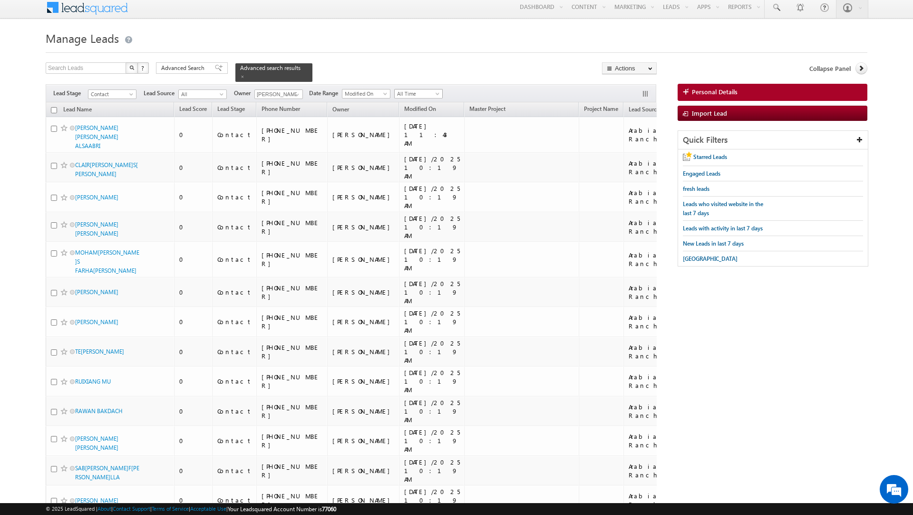
click at [440, 92] on span at bounding box center [439, 96] width 8 height 8
click at [421, 130] on link "[DATE]y" at bounding box center [421, 130] width 48 height 9
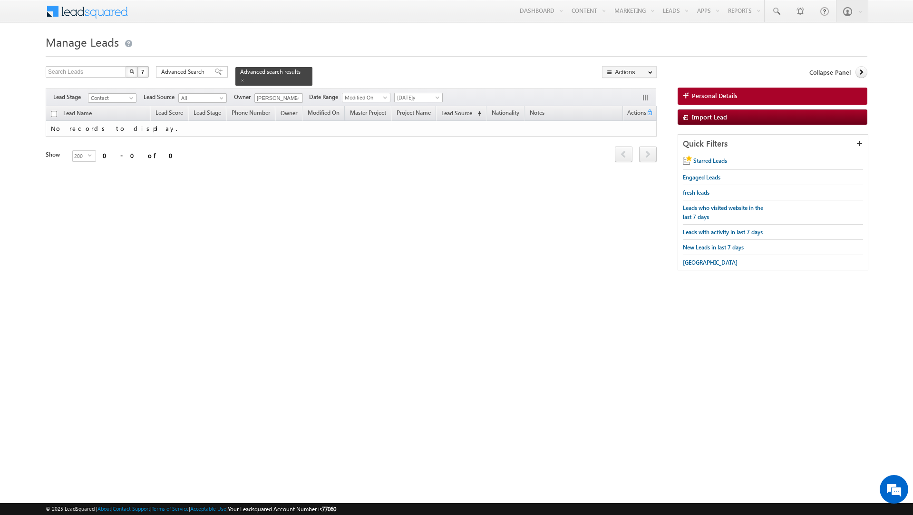
scroll to position [0, 0]
click at [435, 88] on div "Filters Lead Stage Contact Contact Lead Source All All Owner [PERSON_NAME]Any C…" at bounding box center [351, 97] width 611 height 18
click at [189, 70] on span "Advanced Search" at bounding box center [184, 72] width 46 height 9
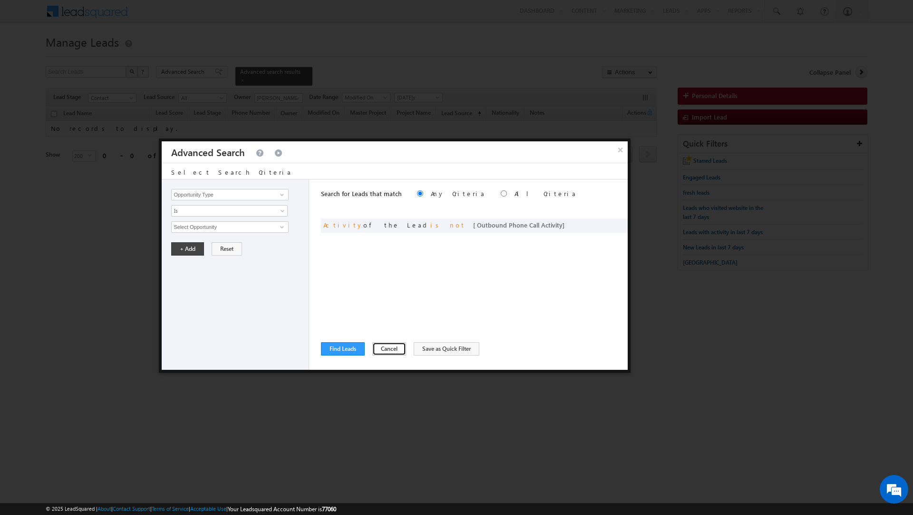
click at [385, 346] on button "Cancel" at bounding box center [389, 348] width 34 height 13
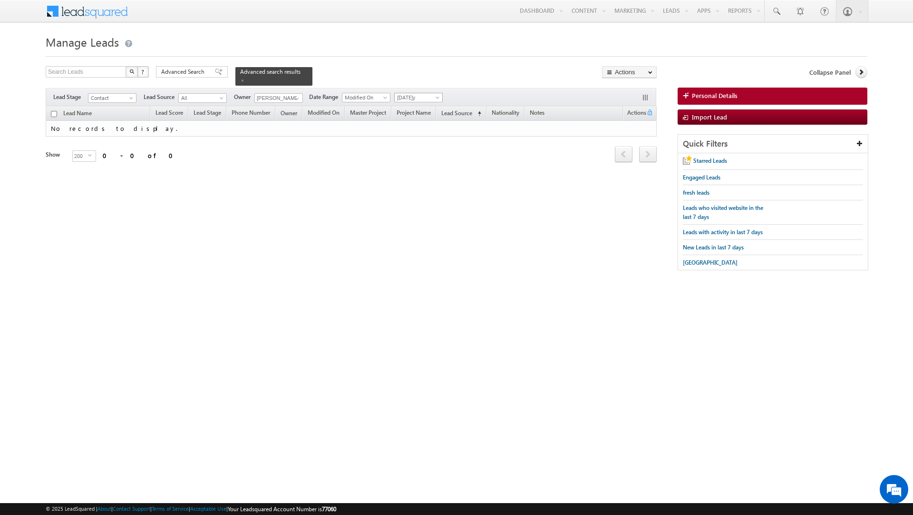
click at [438, 96] on span at bounding box center [439, 100] width 8 height 8
click at [424, 108] on link "All Time" at bounding box center [421, 103] width 48 height 9
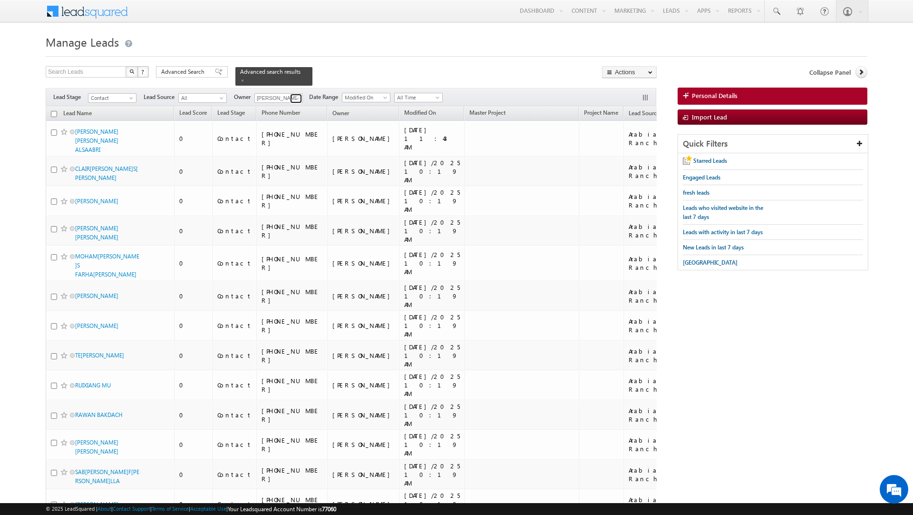
click at [296, 95] on span at bounding box center [297, 99] width 8 height 8
click at [294, 191] on span "[EMAIL_ADDRESS][DOMAIN_NAME]" at bounding box center [301, 190] width 86 height 7
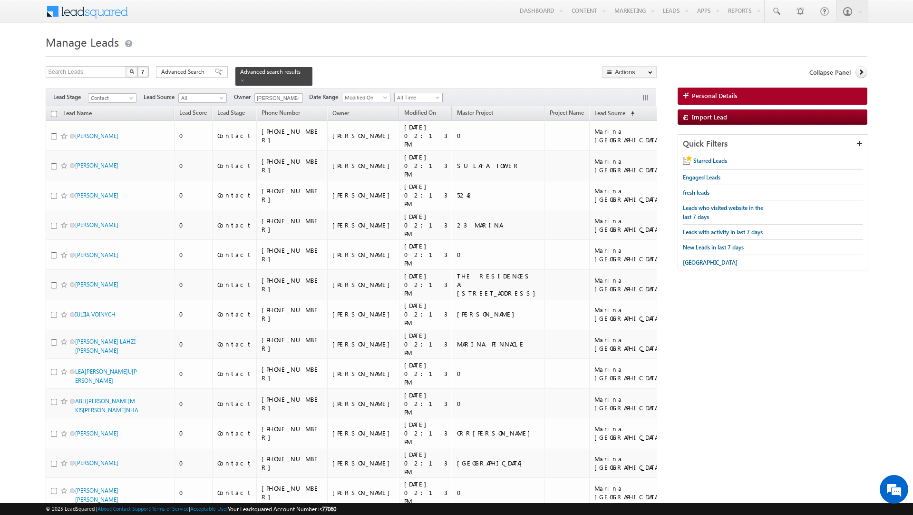
click at [437, 96] on span at bounding box center [439, 100] width 8 height 8
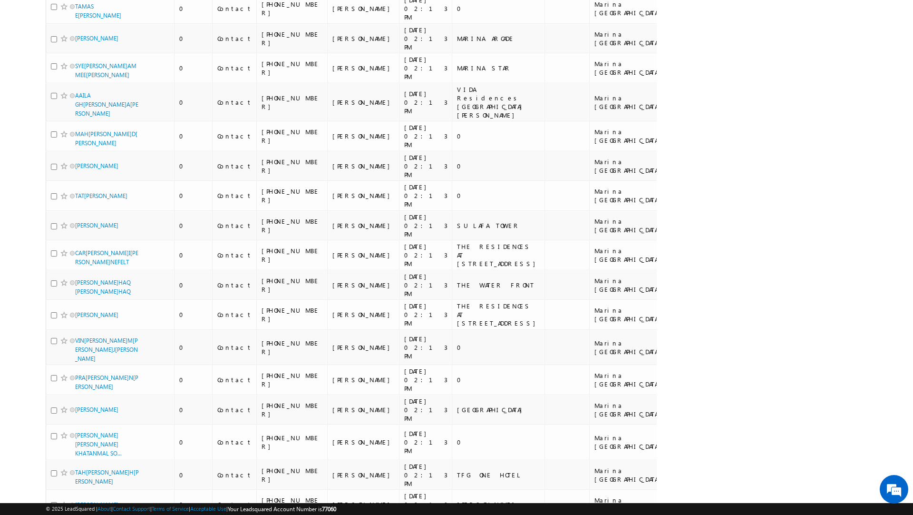
scroll to position [4830, 0]
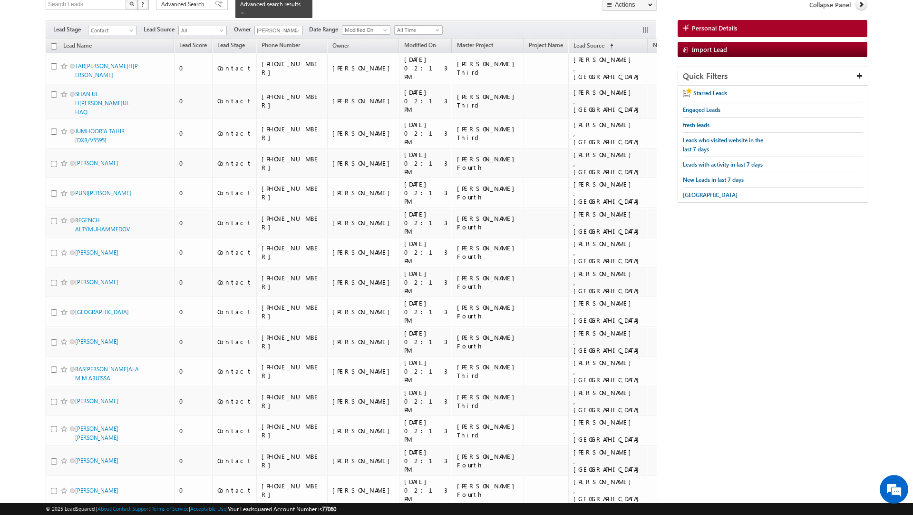
scroll to position [0, 0]
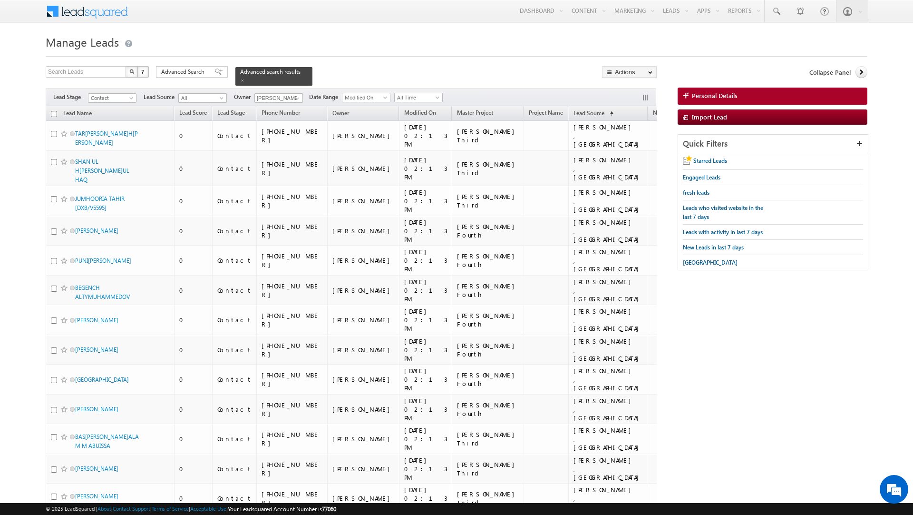
click at [57, 109] on th "Lead Name (sorted descending)" at bounding box center [110, 113] width 128 height 15
click at [55, 111] on input "checkbox" at bounding box center [54, 114] width 6 height 6
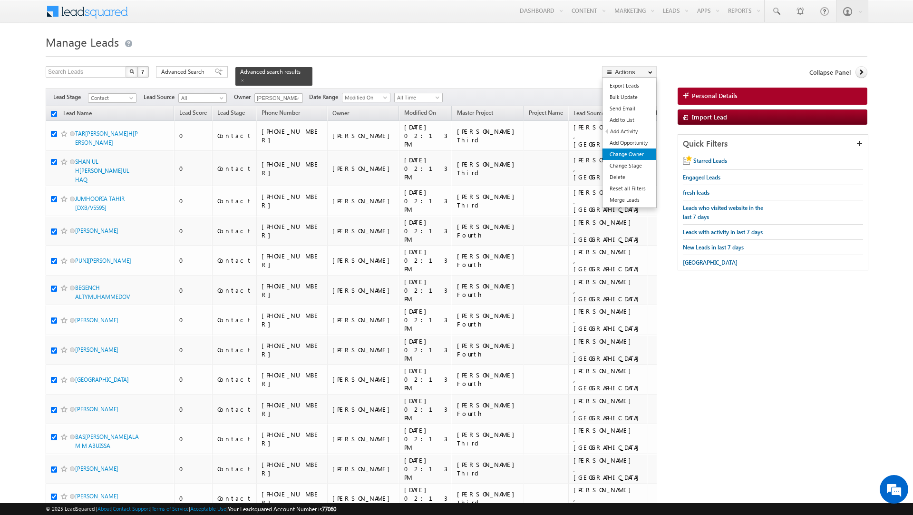
click at [625, 157] on link "Change Owner" at bounding box center [630, 153] width 54 height 11
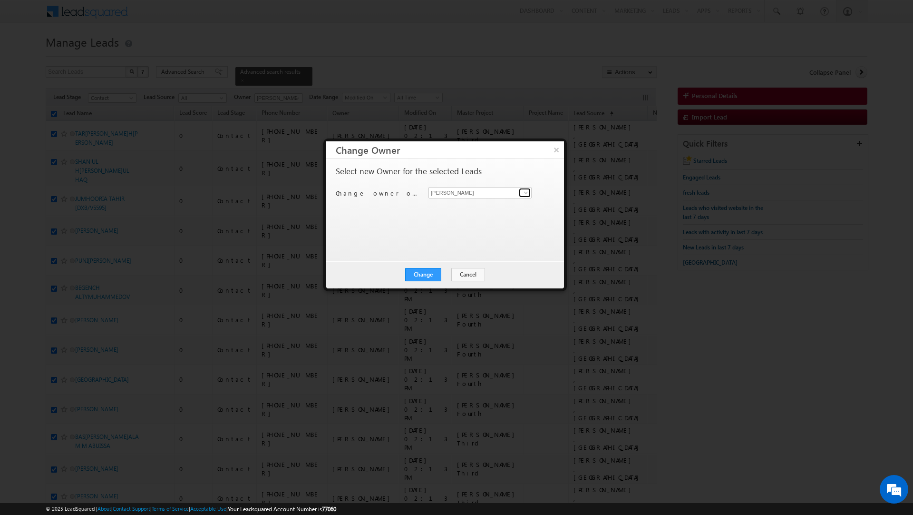
click at [525, 191] on span at bounding box center [526, 193] width 8 height 8
click at [466, 221] on link "[PERSON_NAME][EMAIL_ADDRESS][DOMAIN_NAME]" at bounding box center [479, 225] width 103 height 18
click at [433, 272] on button "Change" at bounding box center [423, 274] width 36 height 13
click at [447, 273] on button "Close" at bounding box center [446, 274] width 30 height 13
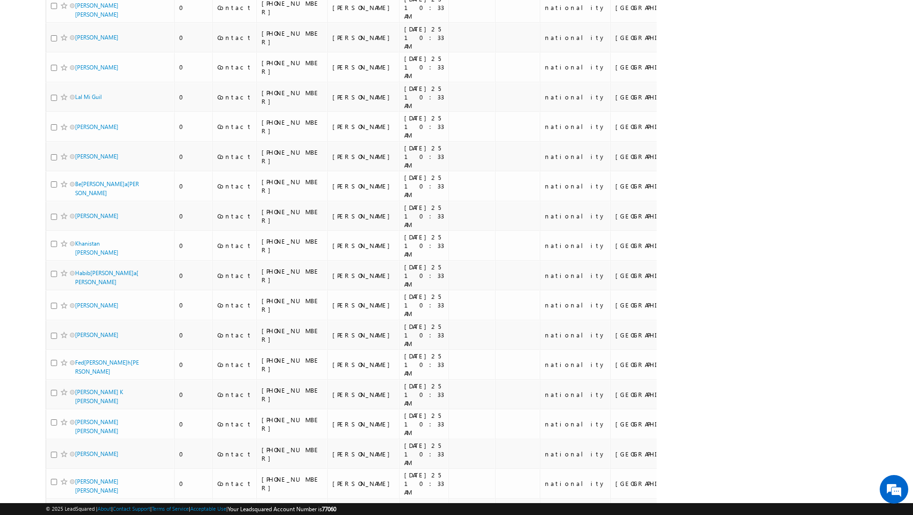
scroll to position [4292, 0]
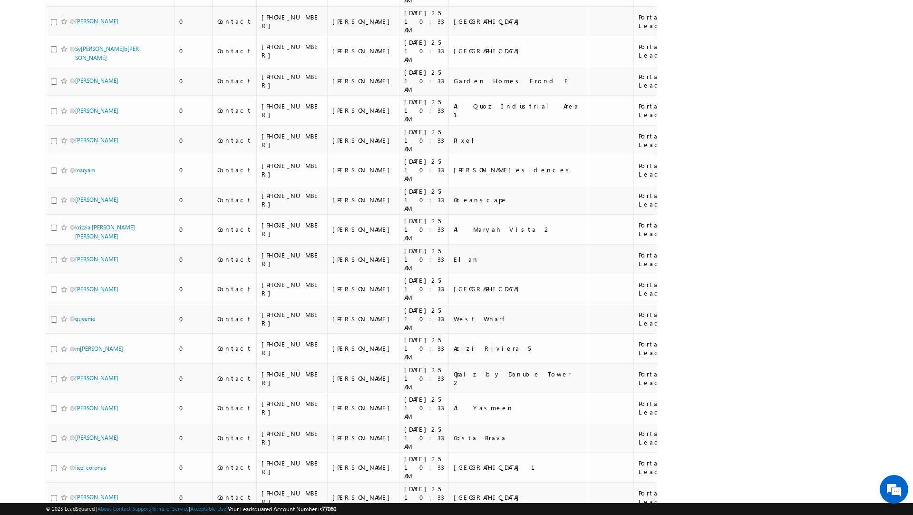
scroll to position [4290, 0]
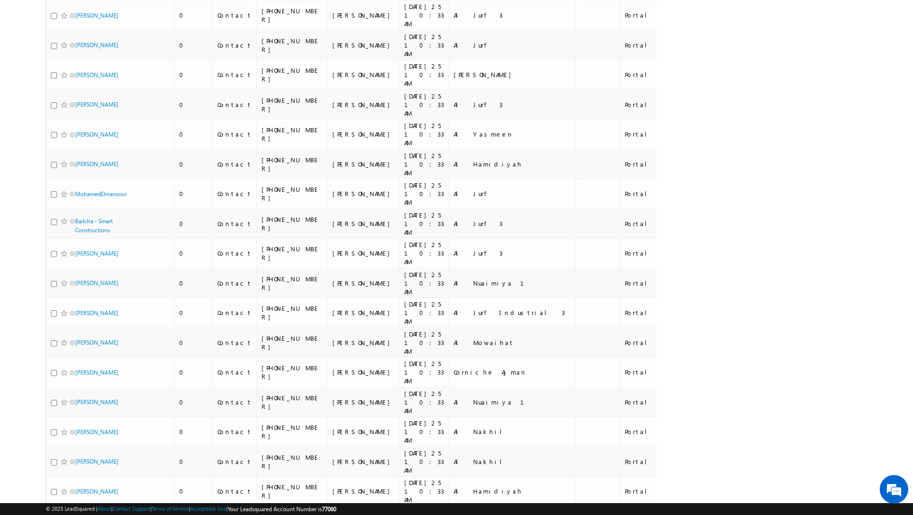
scroll to position [4764, 0]
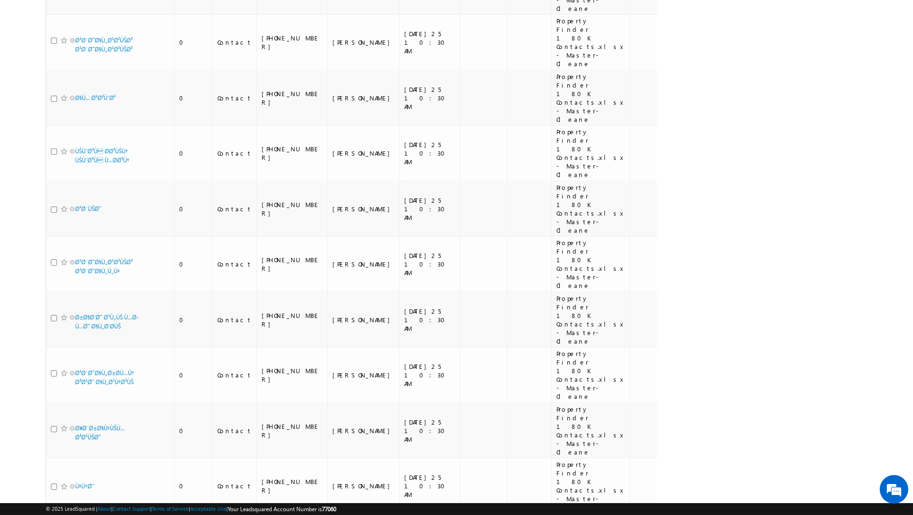
scroll to position [7398, 0]
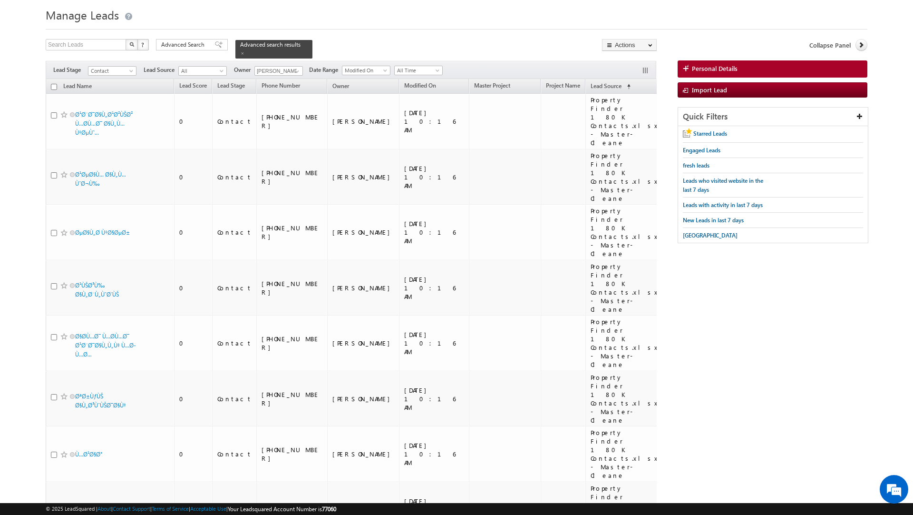
scroll to position [0, 0]
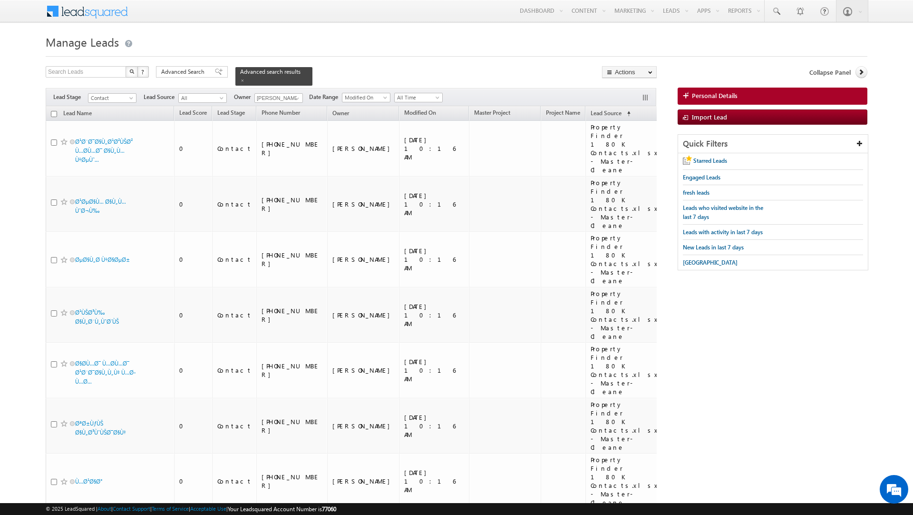
click at [55, 111] on input "checkbox" at bounding box center [54, 114] width 6 height 6
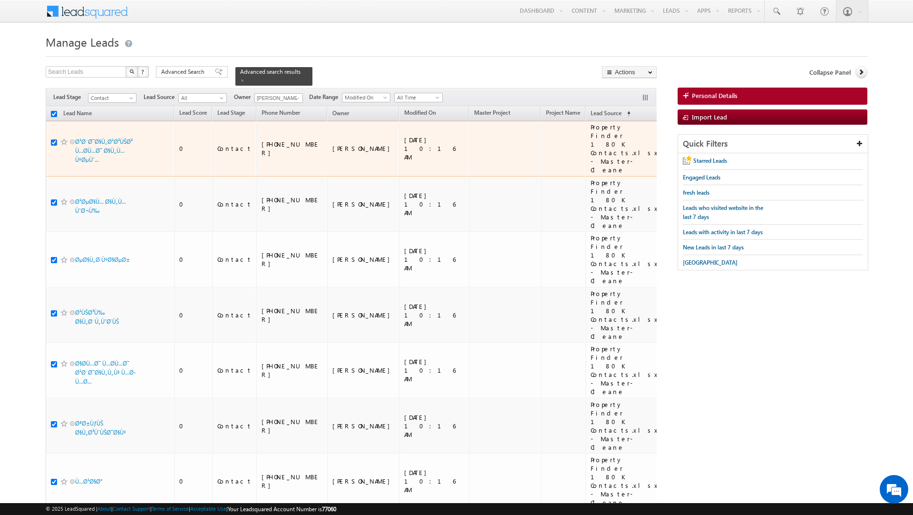
click at [53, 139] on input "checkbox" at bounding box center [54, 142] width 6 height 6
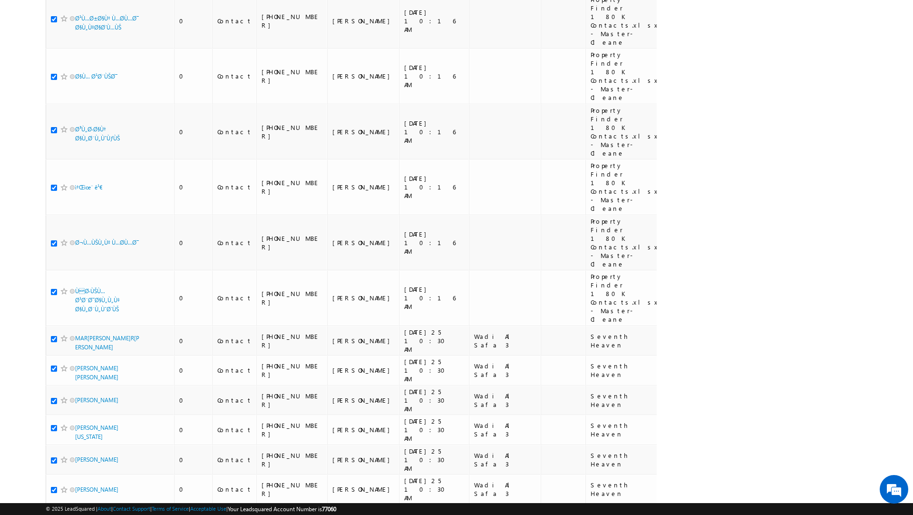
scroll to position [6002, 0]
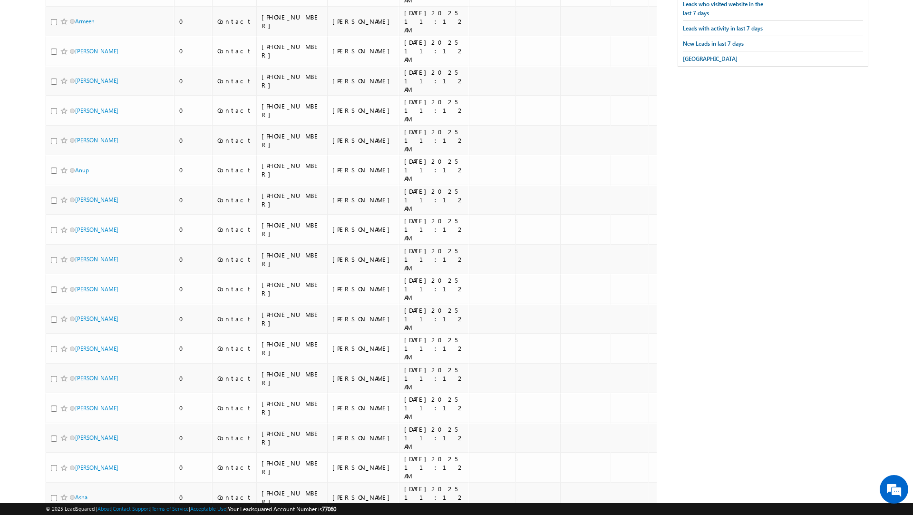
scroll to position [0, 0]
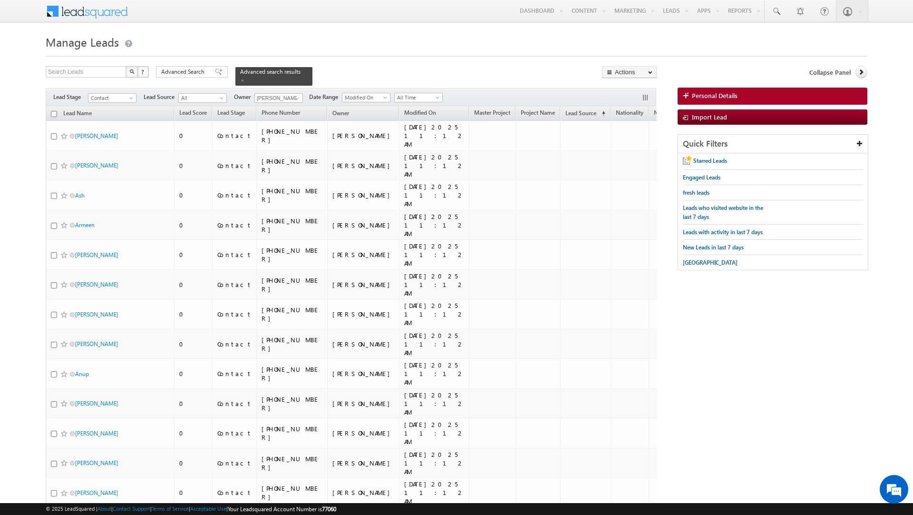
click at [54, 111] on input "checkbox" at bounding box center [54, 114] width 6 height 6
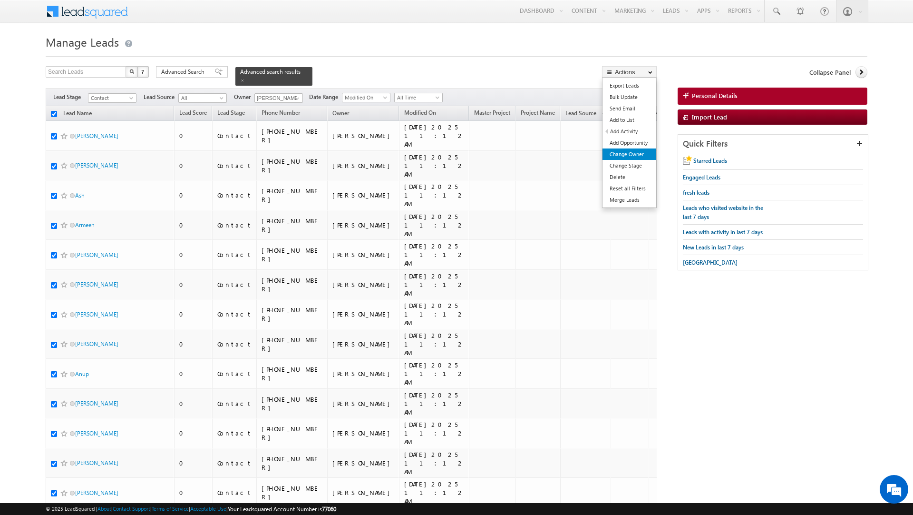
click at [615, 156] on link "Change Owner" at bounding box center [630, 153] width 54 height 11
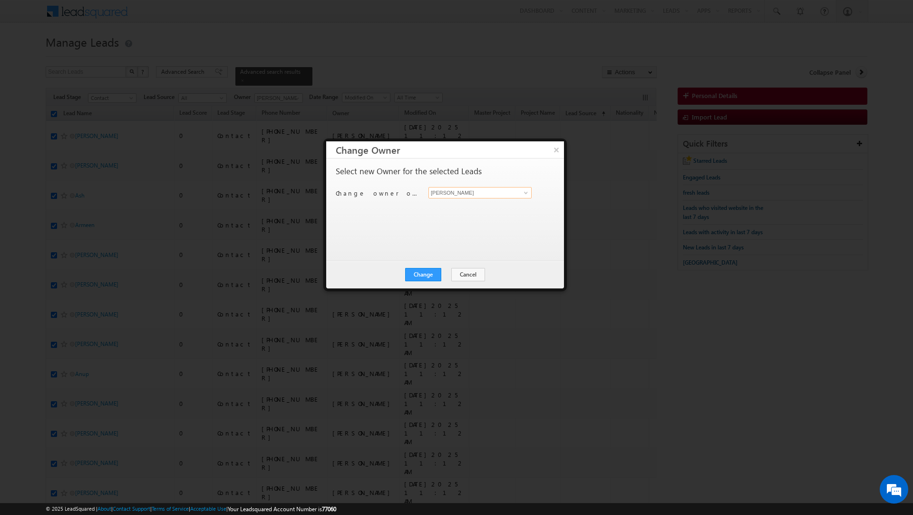
click at [463, 192] on input "[PERSON_NAME]" at bounding box center [479, 192] width 103 height 11
click at [447, 211] on span "[EMAIL_ADDRESS][DOMAIN_NAME]" at bounding box center [475, 211] width 86 height 7
click at [426, 273] on button "Change" at bounding box center [423, 274] width 36 height 13
click at [447, 273] on button "Close" at bounding box center [446, 274] width 30 height 13
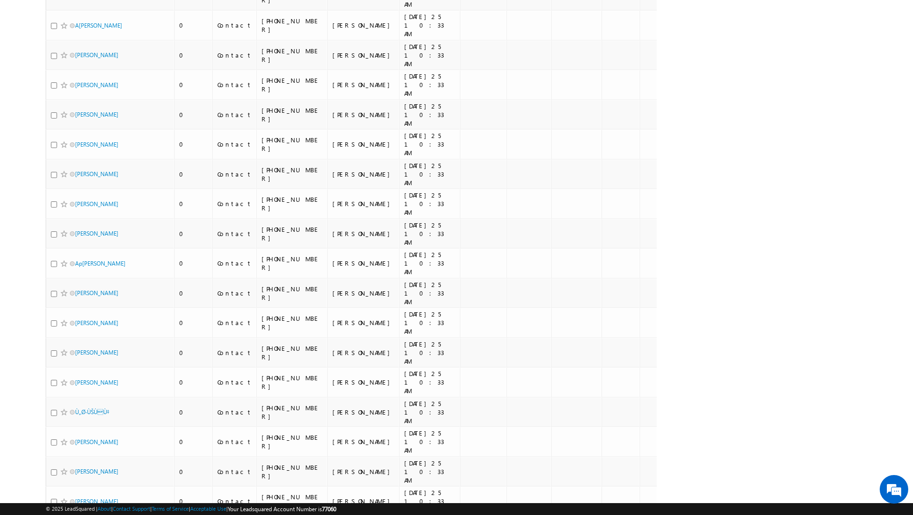
scroll to position [2726, 0]
